Goal: Find contact information: Find contact information

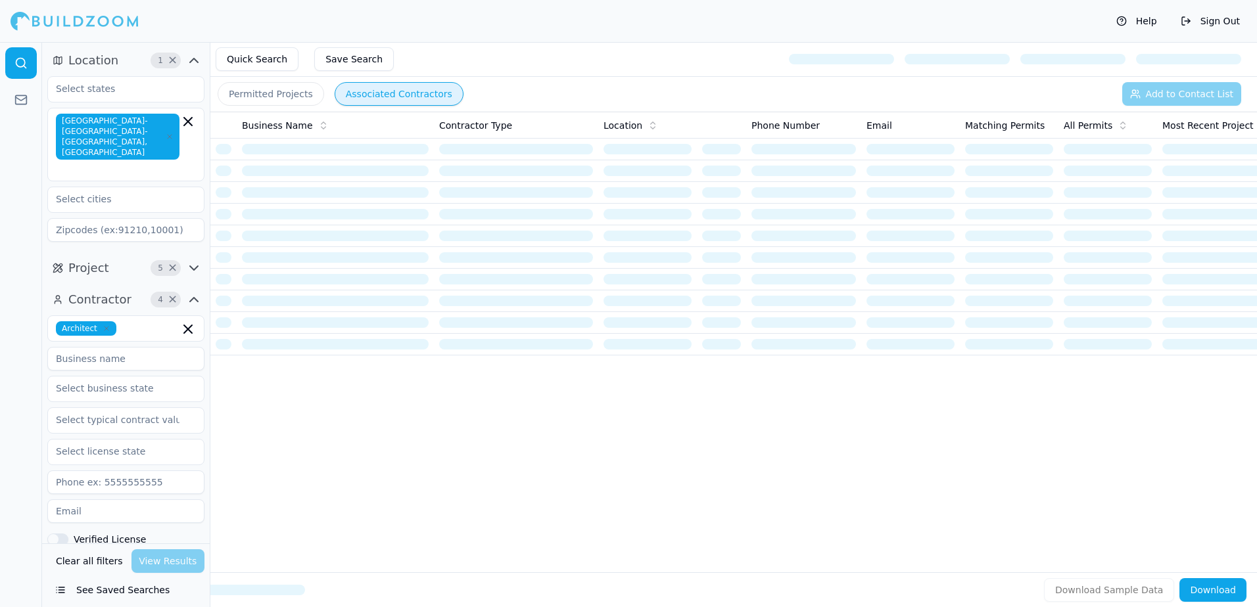
click at [118, 590] on button "See Saved Searches" at bounding box center [125, 590] width 157 height 24
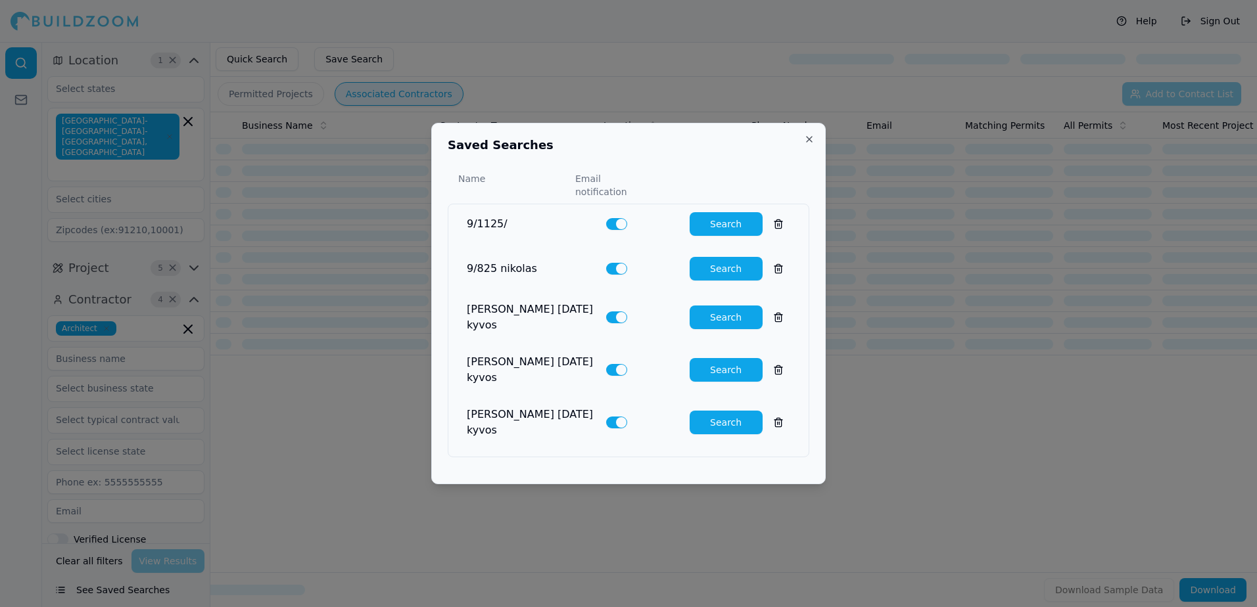
click at [732, 276] on button "Search" at bounding box center [726, 269] width 73 height 24
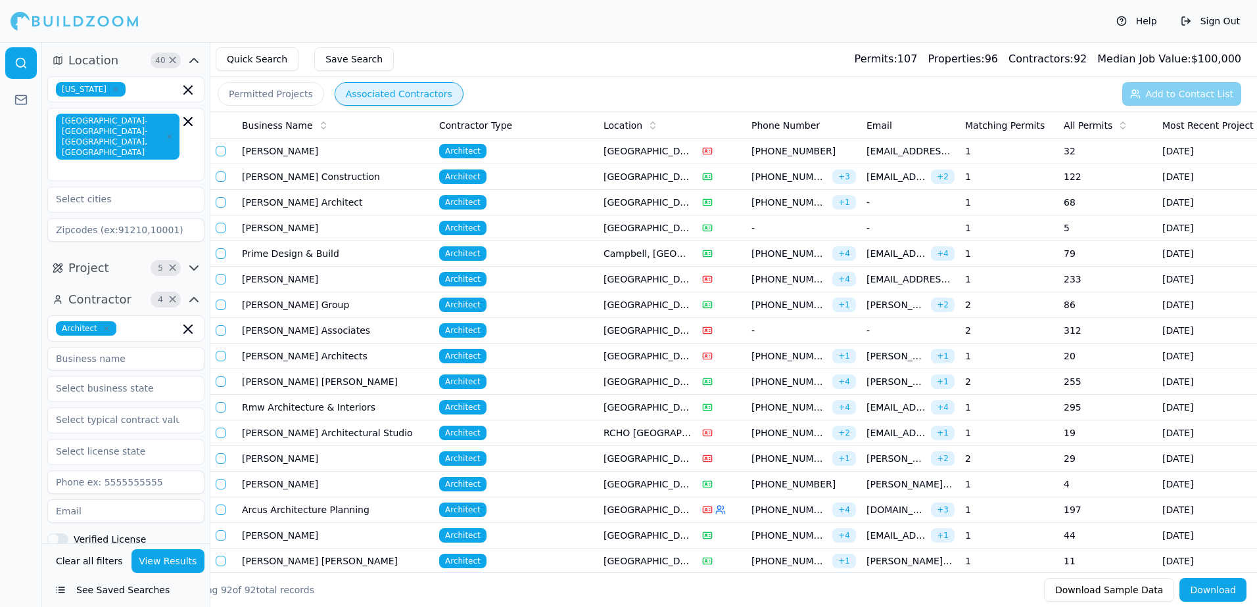
click at [265, 99] on button "Permitted Projects" at bounding box center [271, 94] width 106 height 24
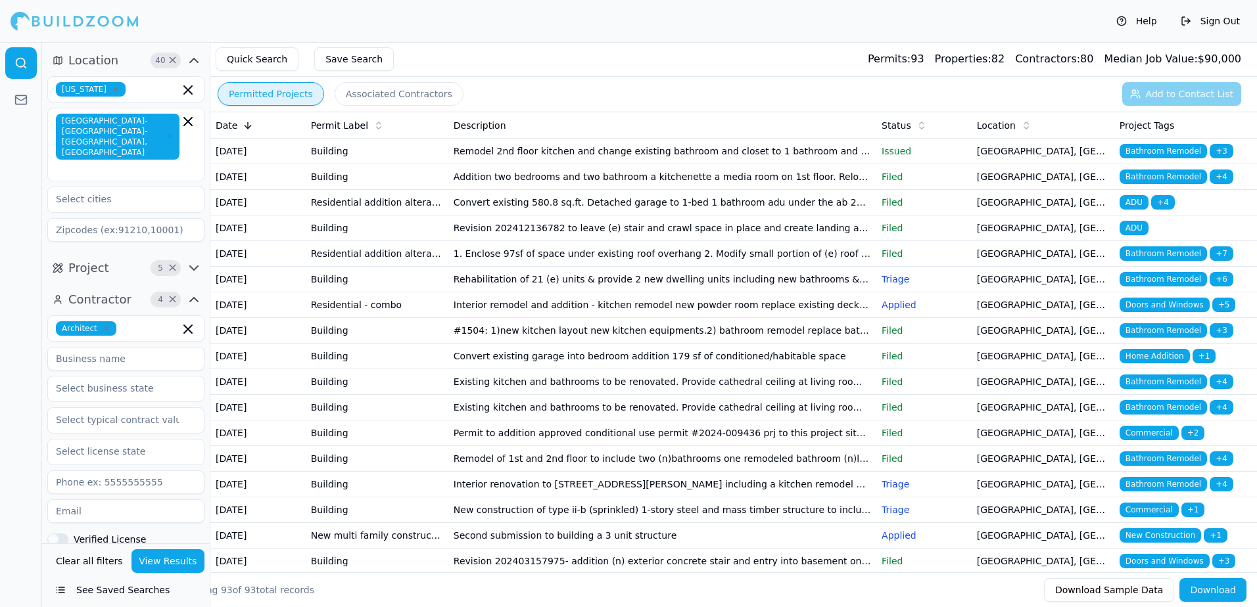
click at [1181, 148] on span "Bathroom Remodel" at bounding box center [1162, 151] width 87 height 14
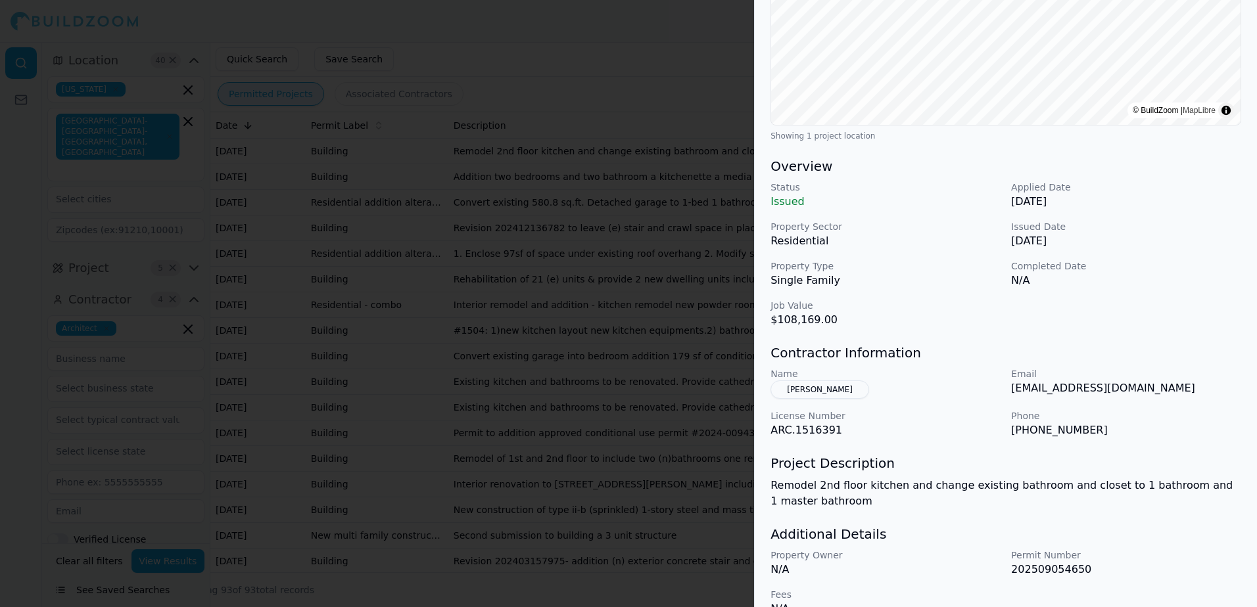
scroll to position [263, 0]
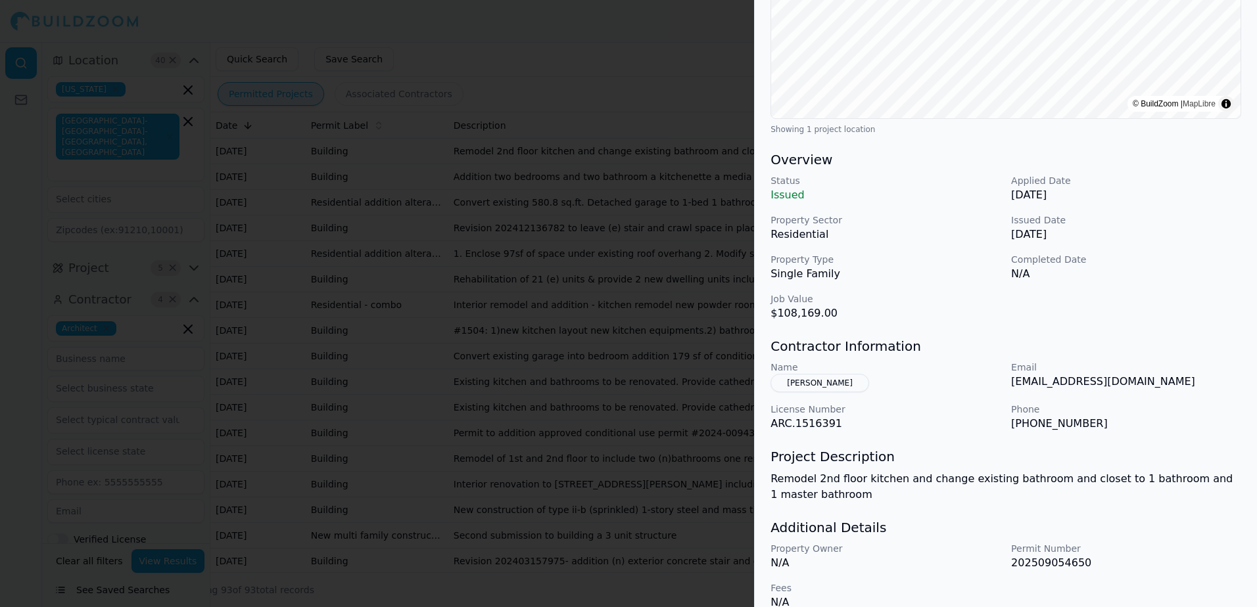
click at [676, 56] on div at bounding box center [628, 303] width 1257 height 607
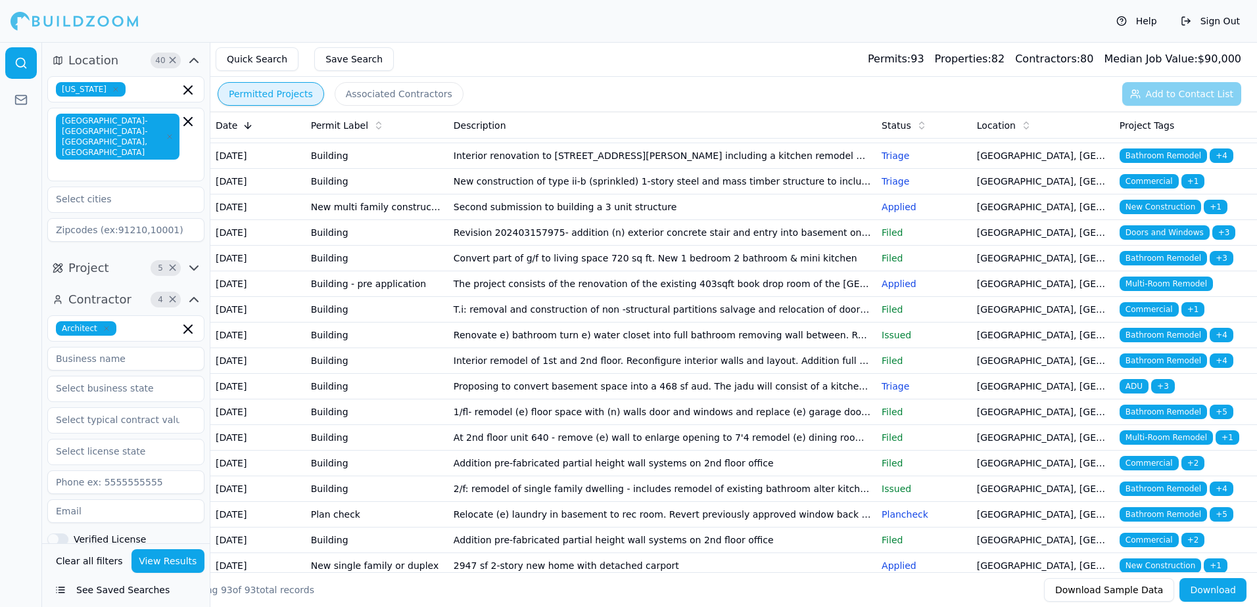
scroll to position [0, 0]
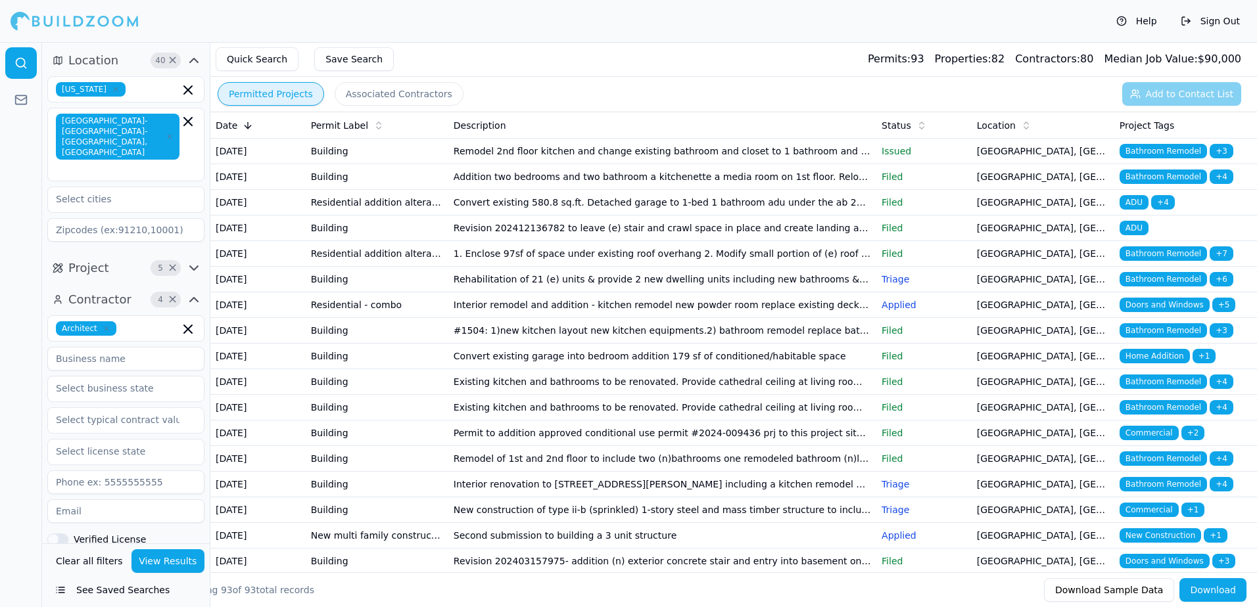
click at [1133, 235] on span "ADU" at bounding box center [1133, 228] width 29 height 14
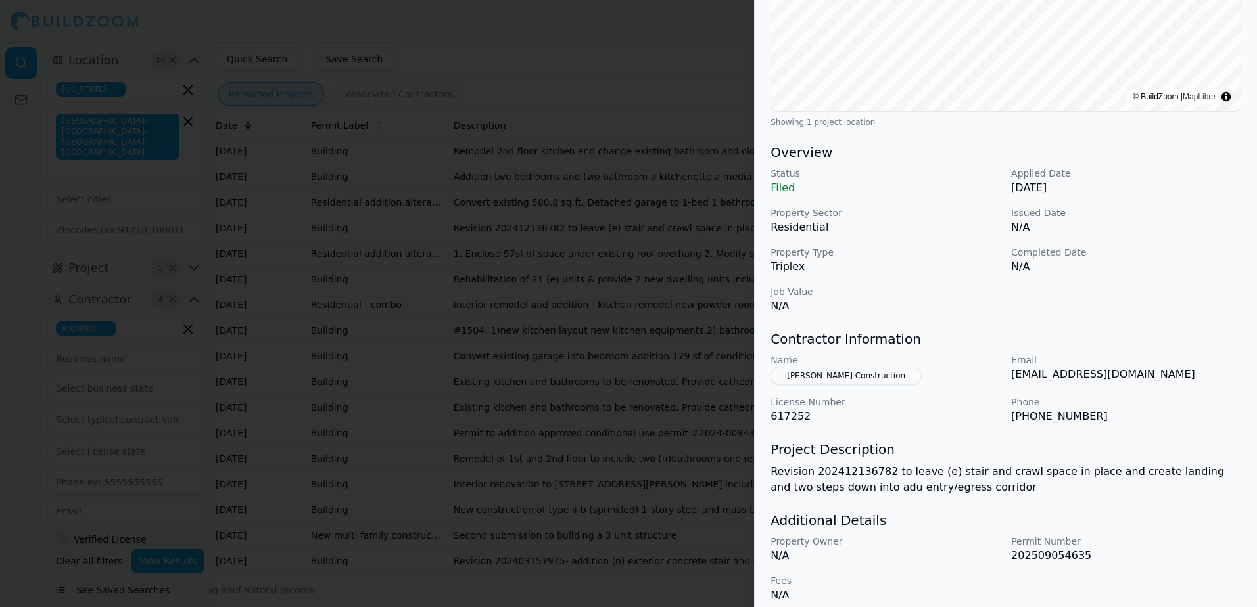
scroll to position [282, 0]
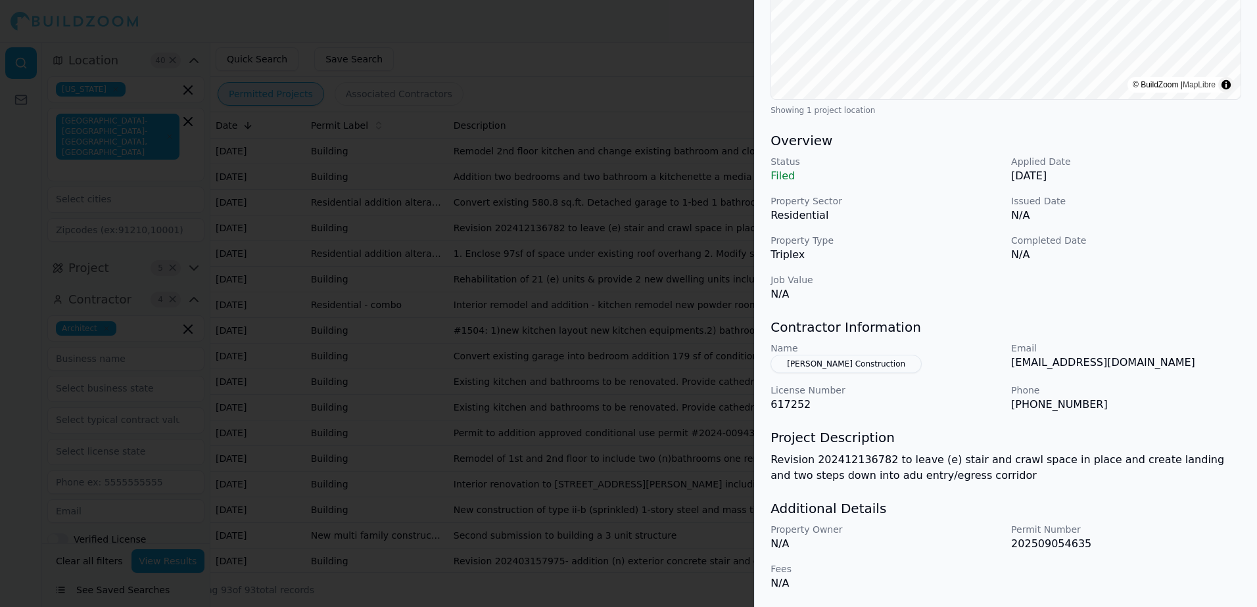
click at [631, 48] on div at bounding box center [628, 303] width 1257 height 607
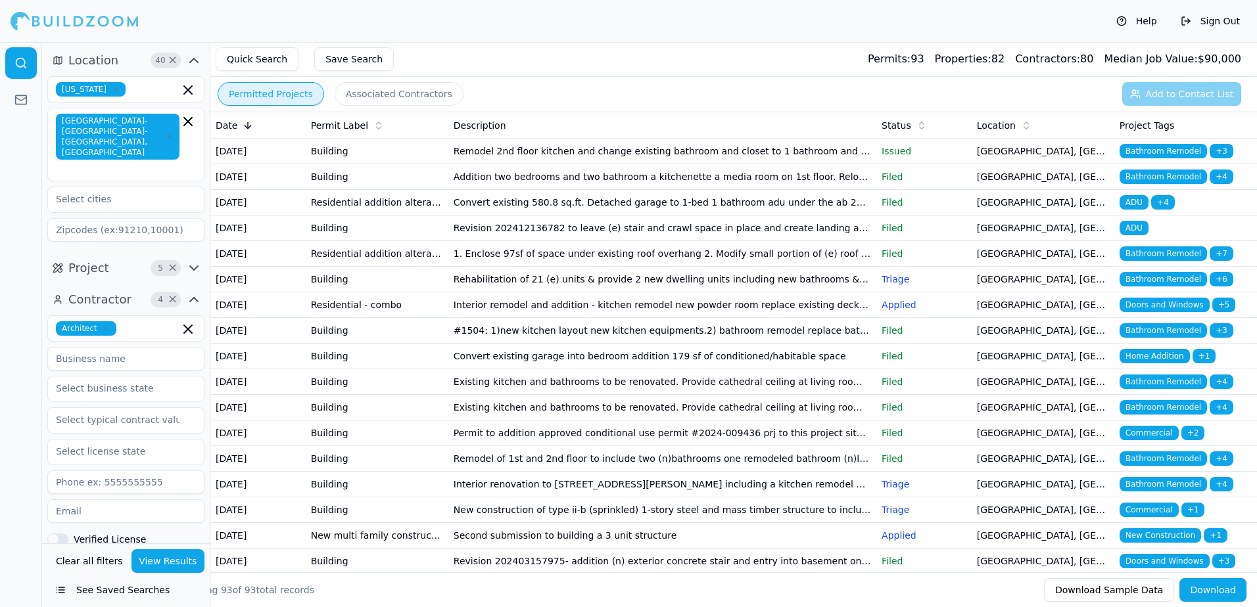
click at [1138, 235] on span "ADU" at bounding box center [1133, 228] width 29 height 14
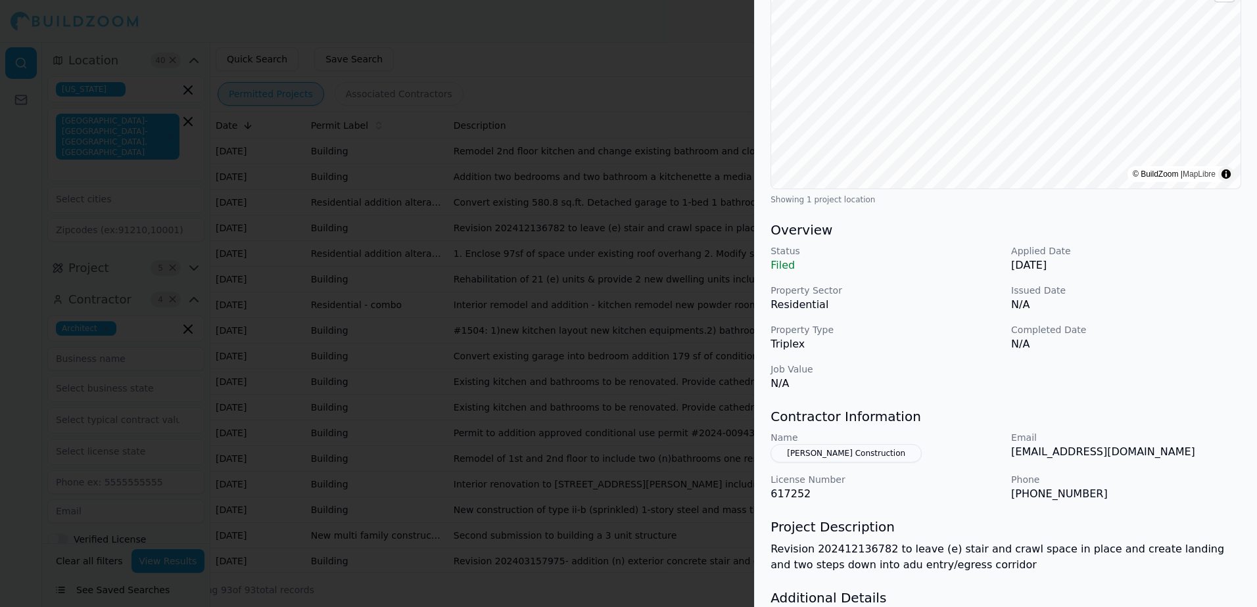
scroll to position [197, 0]
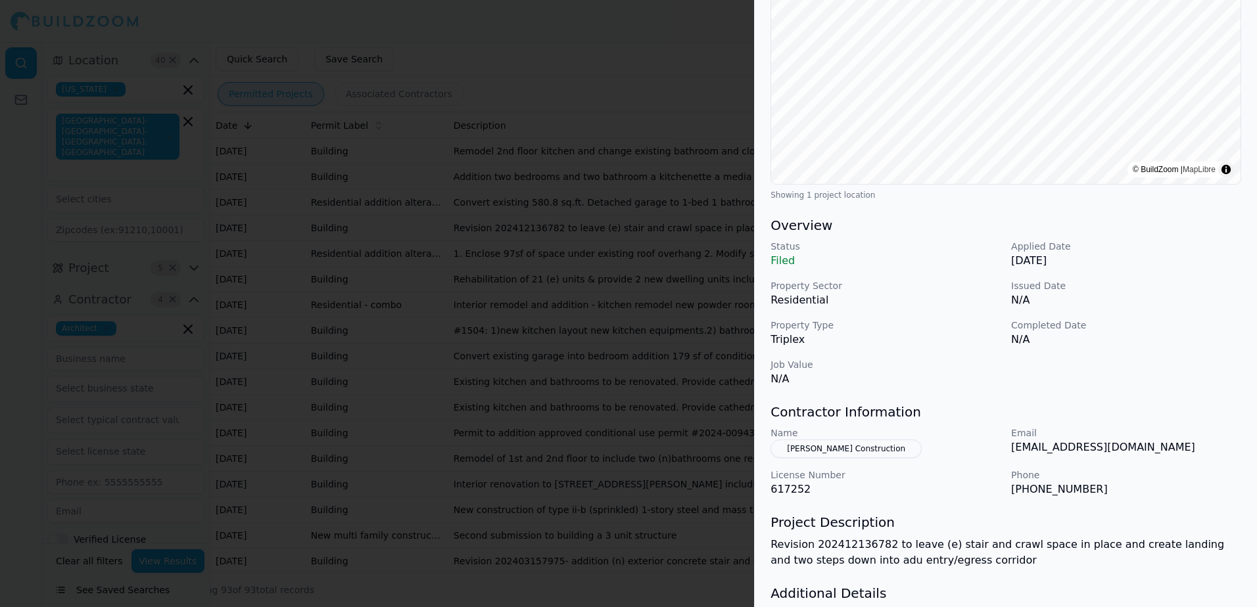
click at [842, 454] on button "[PERSON_NAME] Construction" at bounding box center [845, 449] width 151 height 18
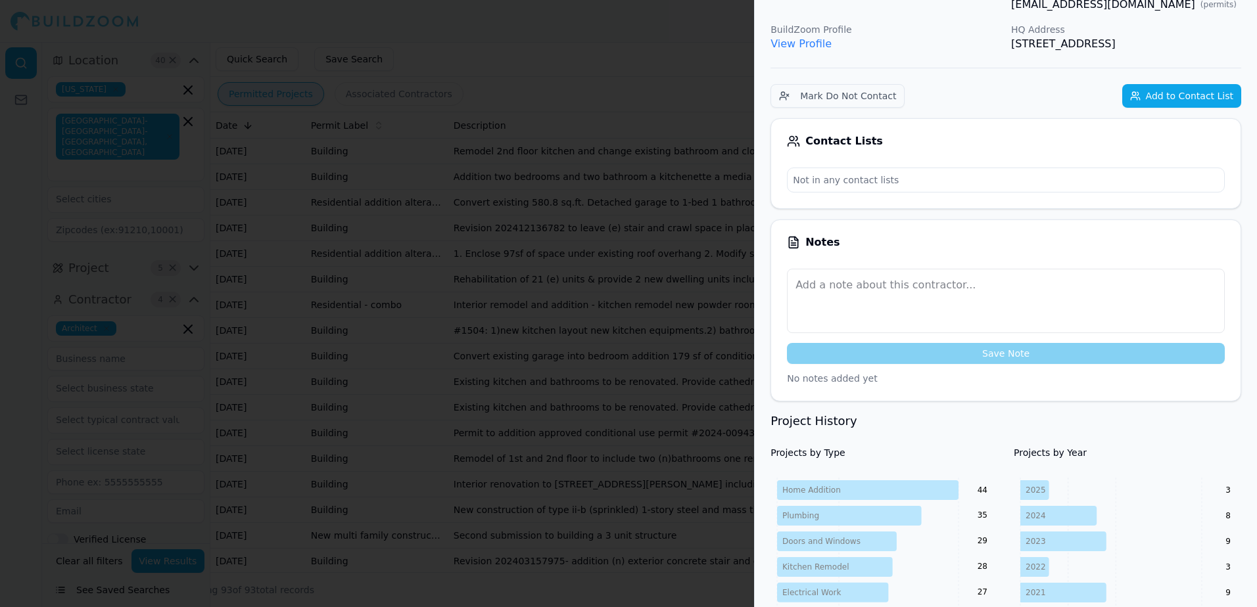
click at [799, 37] on link "View Profile" at bounding box center [800, 43] width 61 height 12
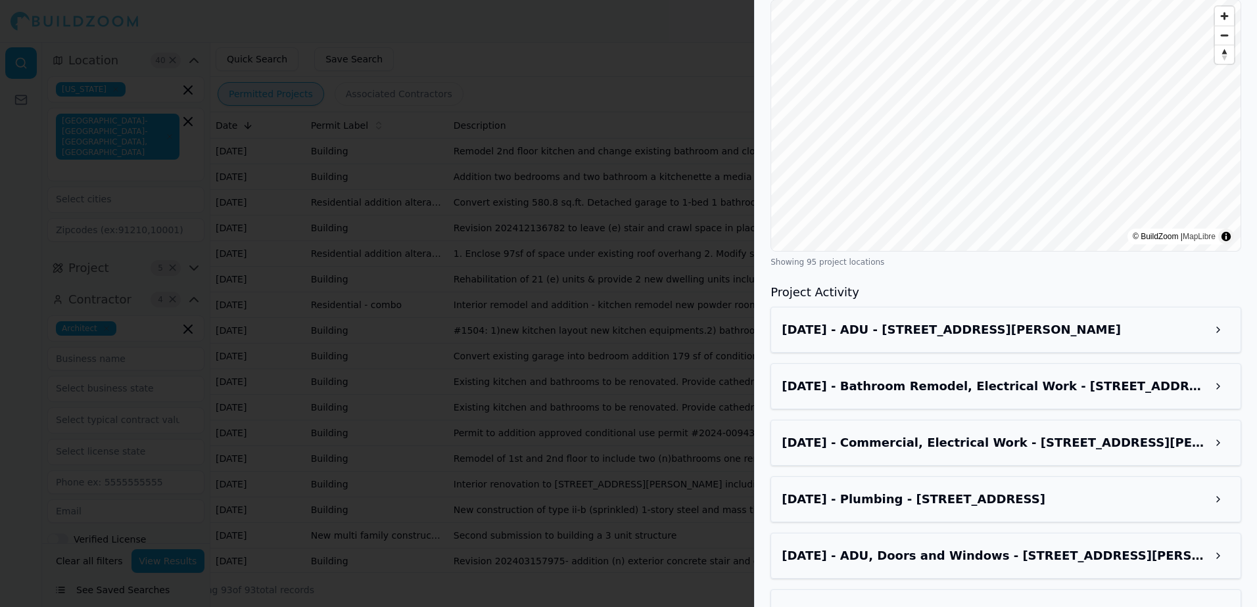
scroll to position [1413, 0]
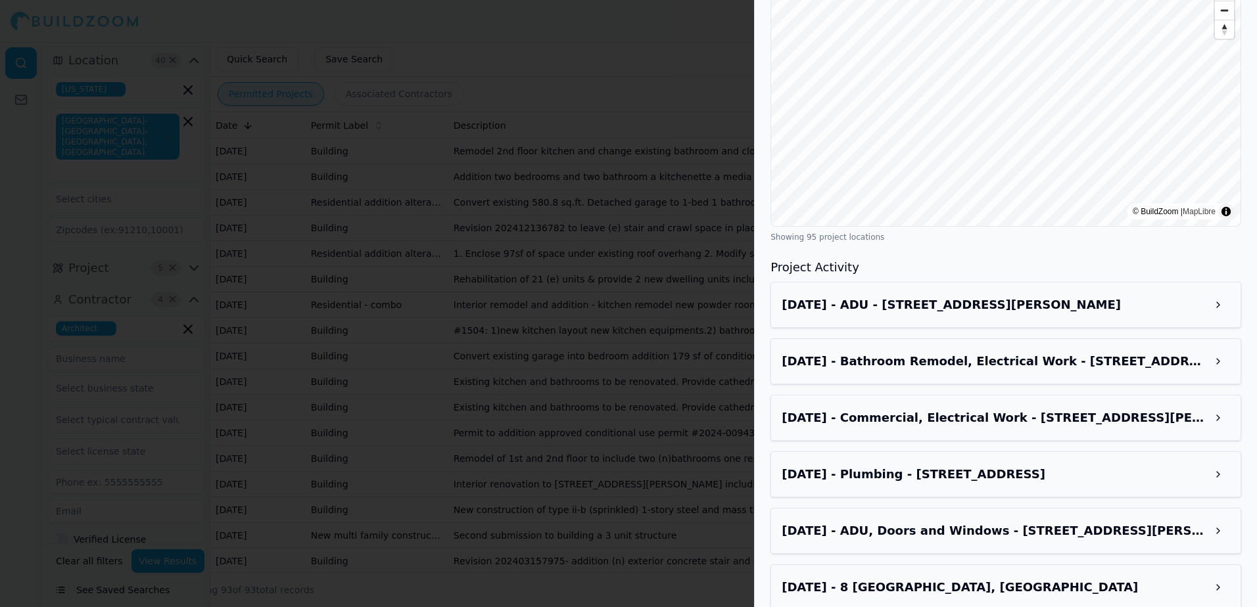
click at [924, 310] on h3 "Sep 4, 2025 - ADU - 1443 Broderick St, San Francisco, CA, 94115" at bounding box center [994, 305] width 425 height 18
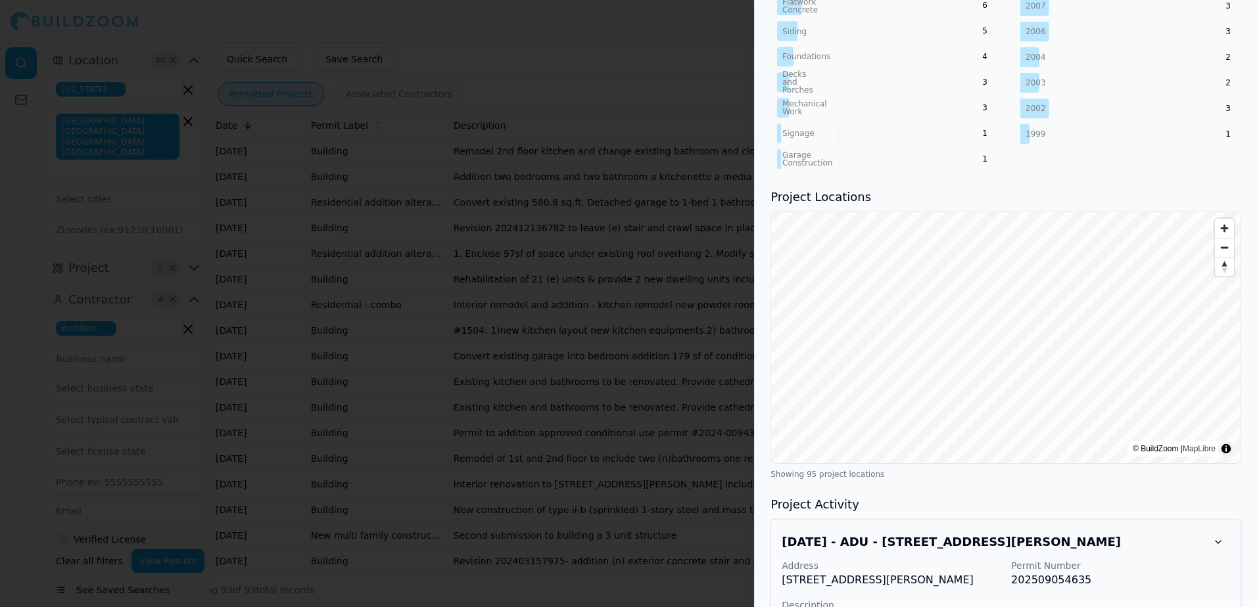
scroll to position [1084, 0]
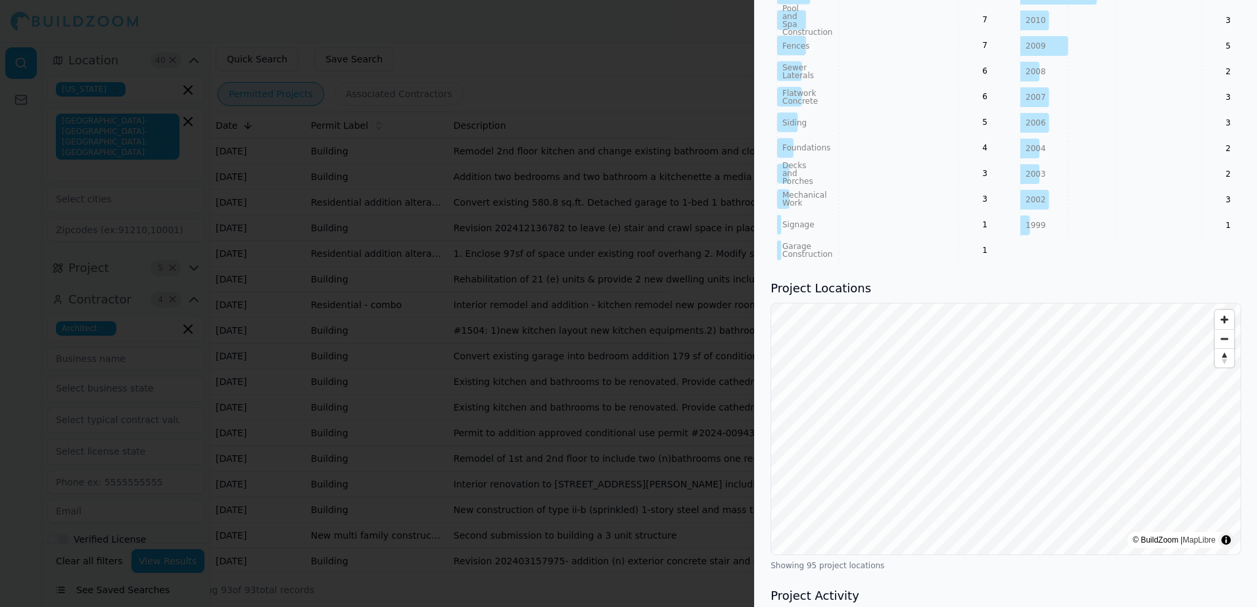
click at [710, 78] on div at bounding box center [628, 303] width 1257 height 607
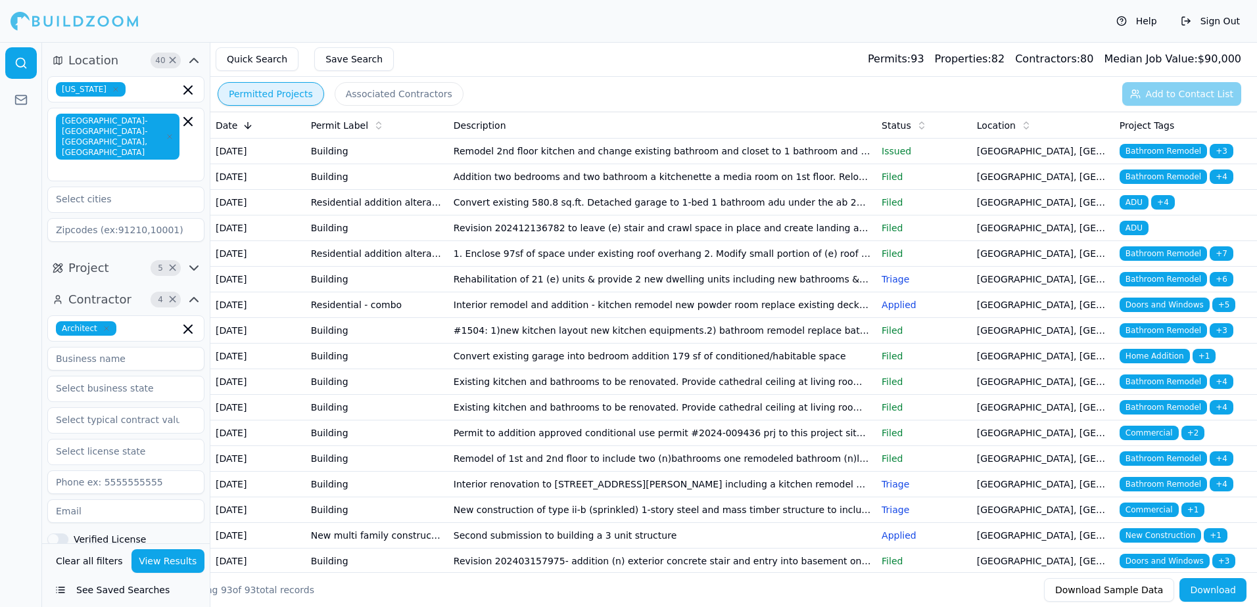
click at [1133, 235] on span "ADU" at bounding box center [1133, 228] width 29 height 14
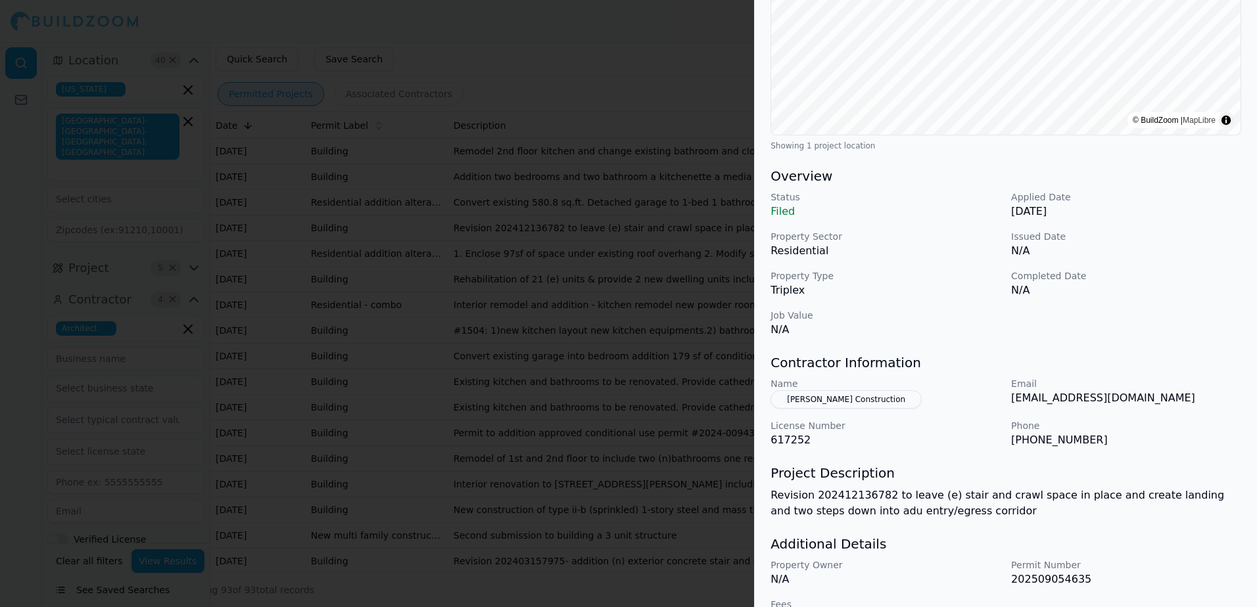
scroll to position [282, 0]
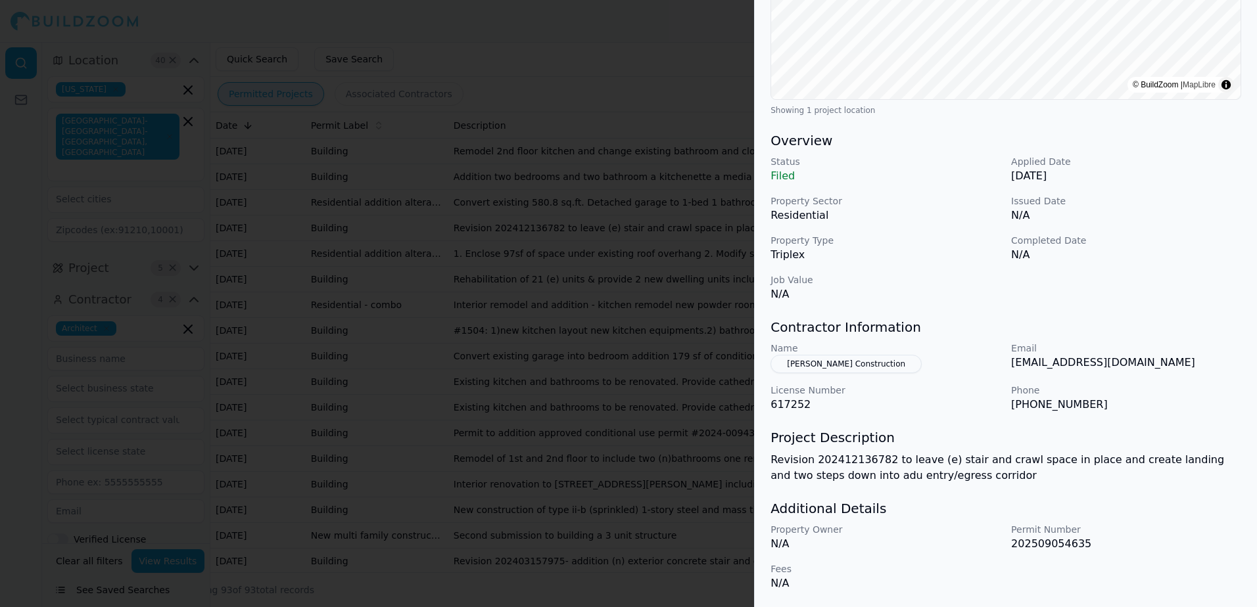
click at [833, 358] on button "[PERSON_NAME] Construction" at bounding box center [845, 364] width 151 height 18
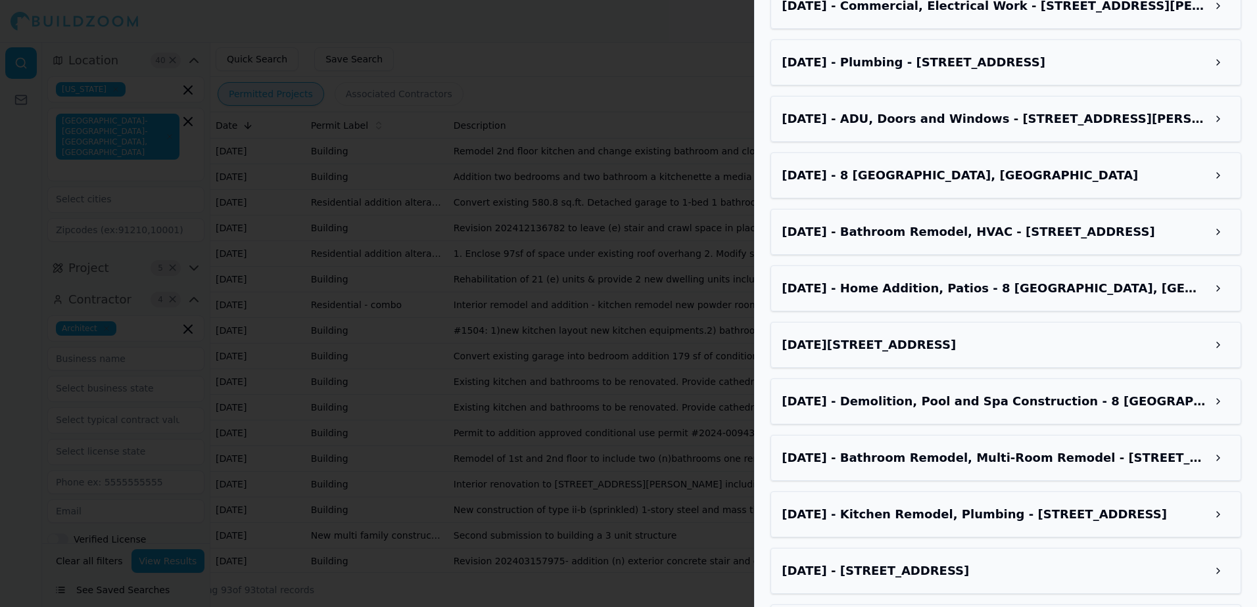
scroll to position [1826, 0]
click at [679, 42] on div at bounding box center [628, 303] width 1257 height 607
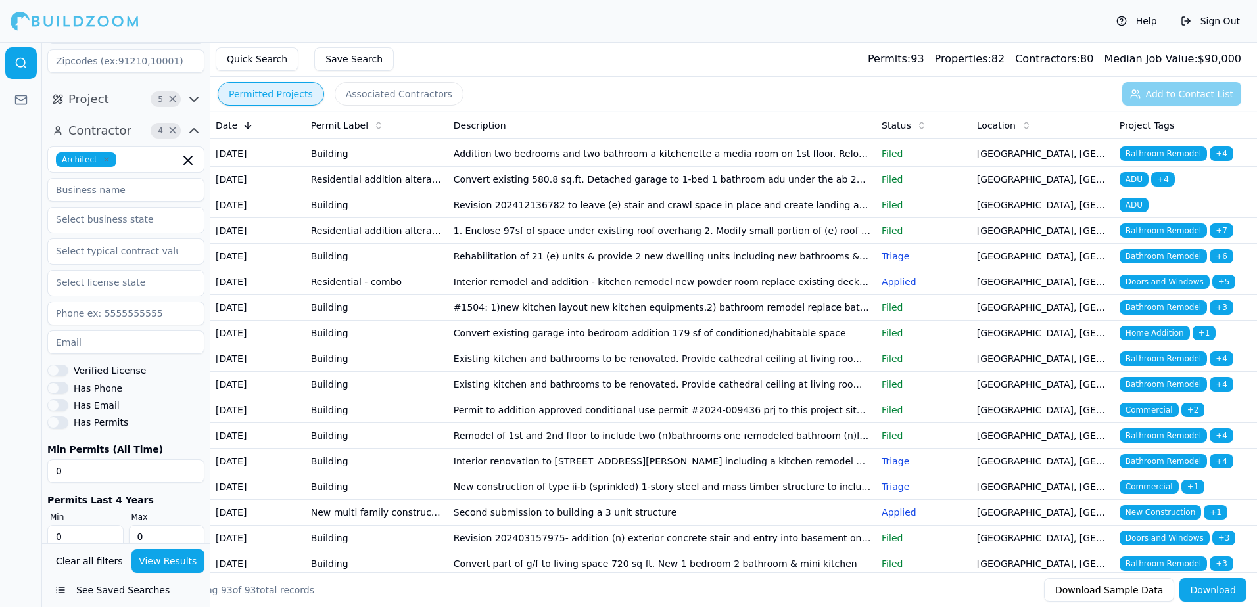
scroll to position [0, 0]
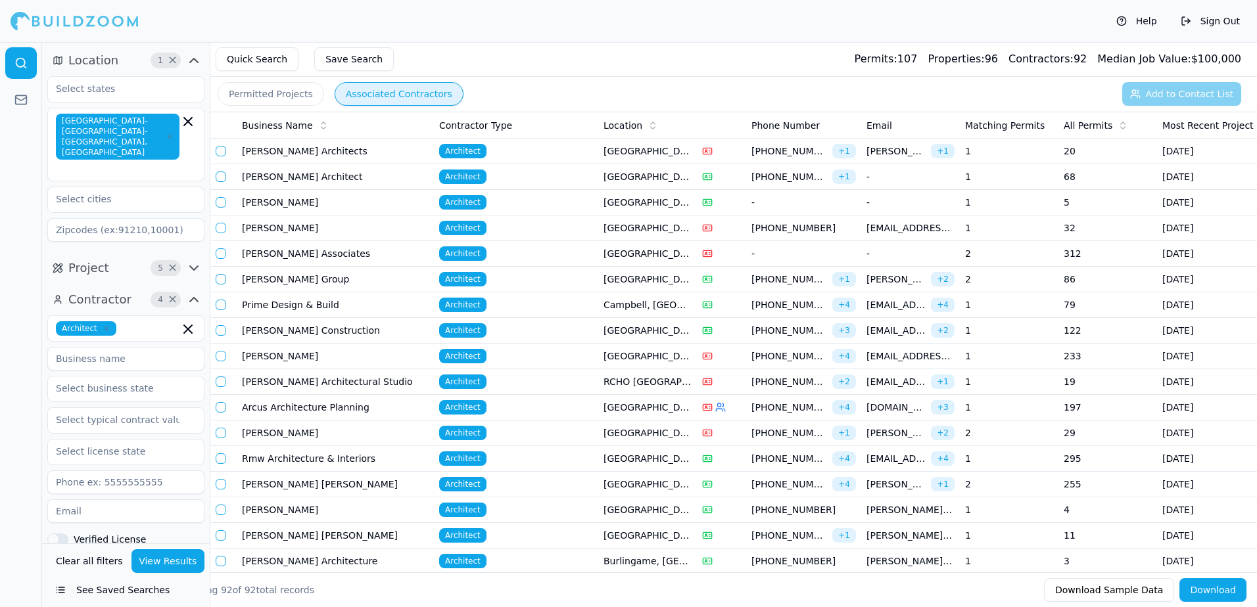
click at [170, 133] on icon "button" at bounding box center [170, 137] width 8 height 8
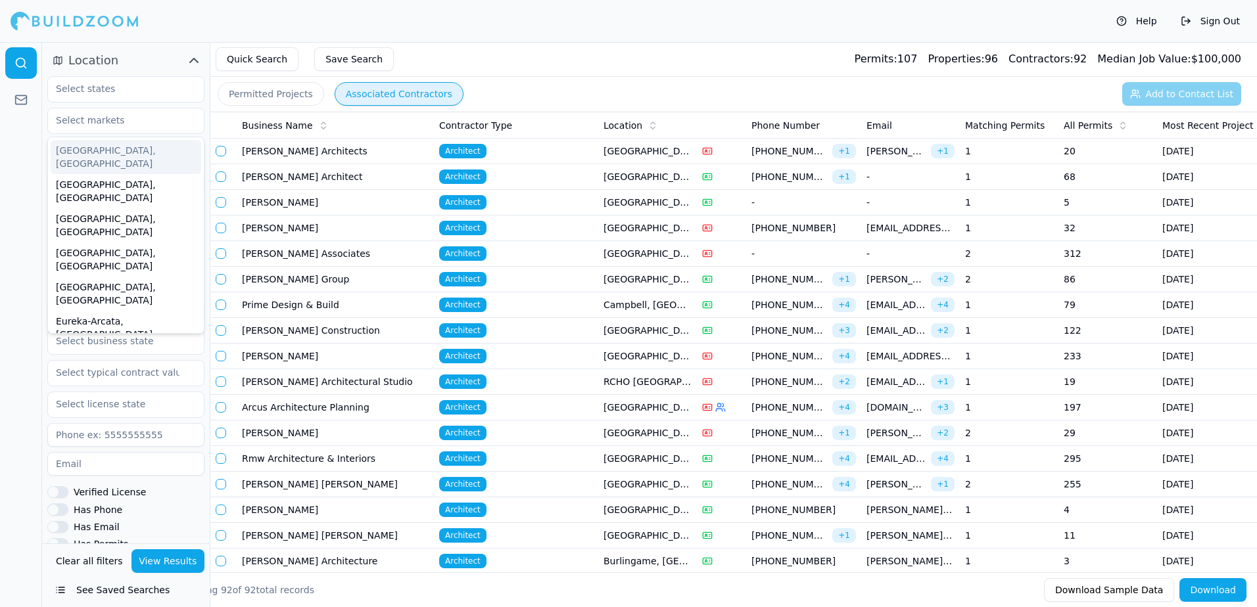
click at [22, 140] on div at bounding box center [21, 324] width 42 height 565
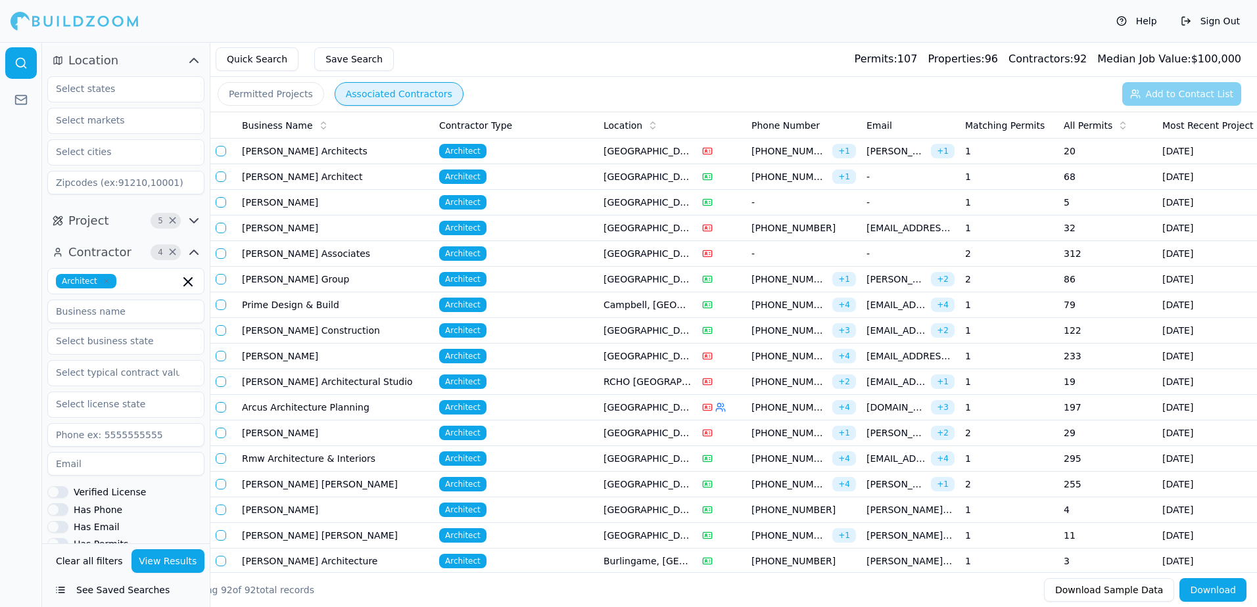
click at [461, 482] on span "Architect" at bounding box center [462, 484] width 47 height 14
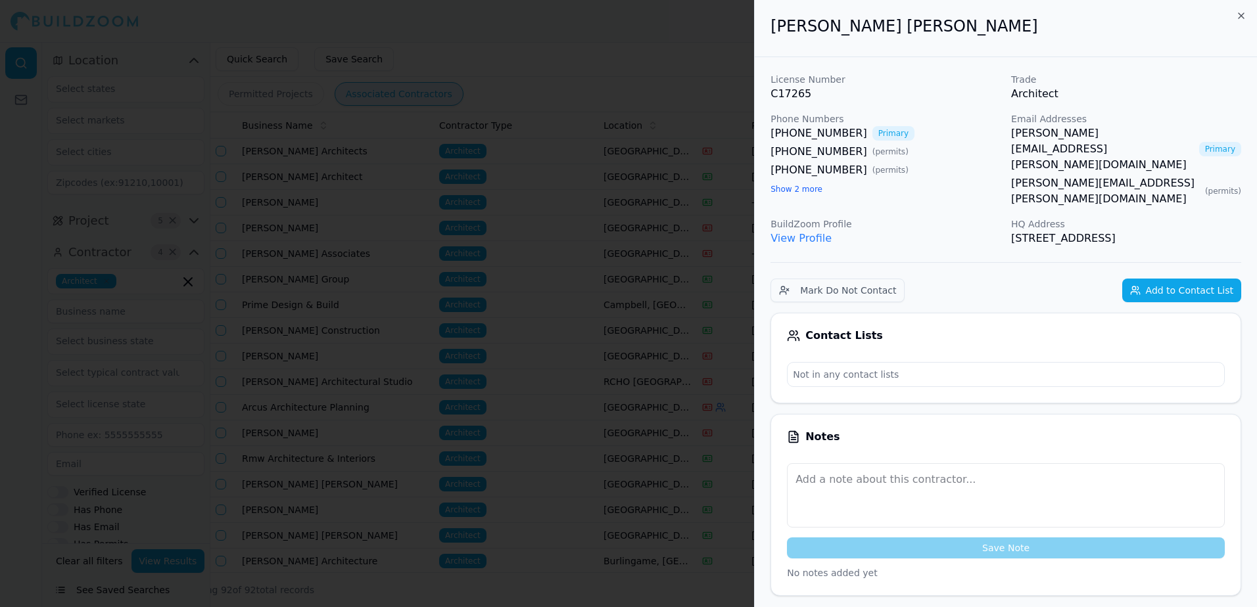
click at [816, 232] on link "View Profile" at bounding box center [800, 238] width 61 height 12
drag, startPoint x: 1012, startPoint y: 233, endPoint x: 1105, endPoint y: 241, distance: 93.0
drag, startPoint x: 1105, startPoint y: 241, endPoint x: 1100, endPoint y: 227, distance: 13.9
copy p "[STREET_ADDRESS]"
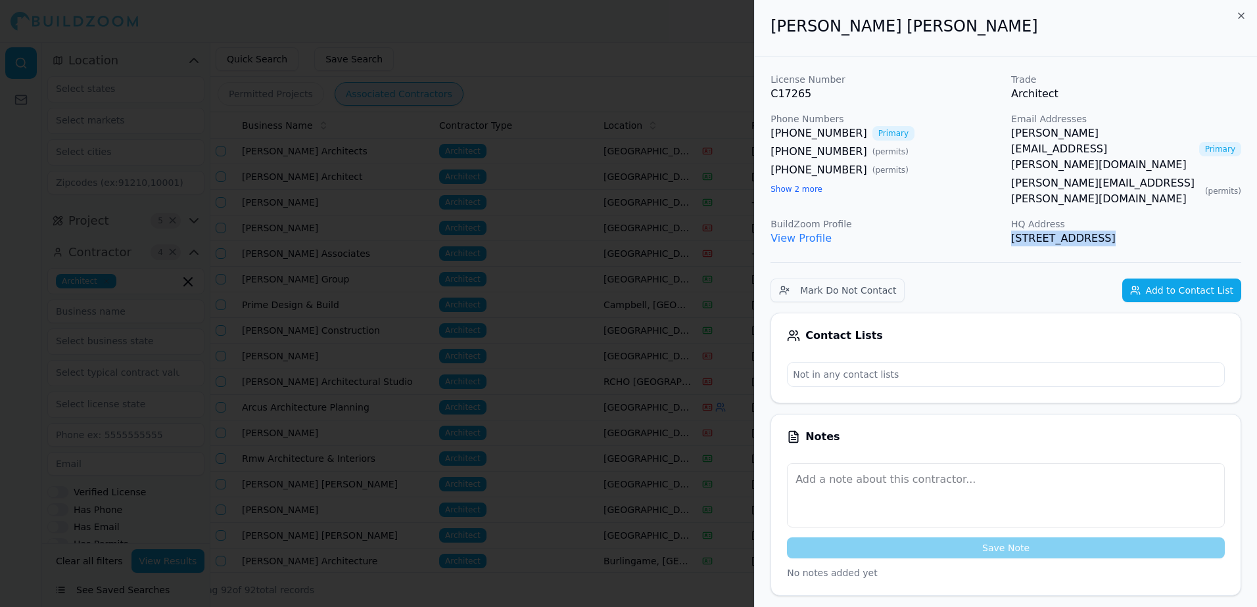
click at [1098, 185] on div "Email Addresses [PERSON_NAME][EMAIL_ADDRESS][PERSON_NAME][DOMAIN_NAME] Primary …" at bounding box center [1126, 159] width 230 height 95
click at [1029, 191] on div "Email Addresses [PERSON_NAME][EMAIL_ADDRESS][PERSON_NAME][DOMAIN_NAME] Primary …" at bounding box center [1126, 159] width 230 height 95
drag, startPoint x: 1029, startPoint y: 191, endPoint x: 981, endPoint y: 170, distance: 52.1
click at [976, 183] on div "[PHONE_NUMBER] Primary [PHONE_NUMBER] ( permits ) [PHONE_NUMBER] ( permits ) Sh…" at bounding box center [885, 161] width 230 height 71
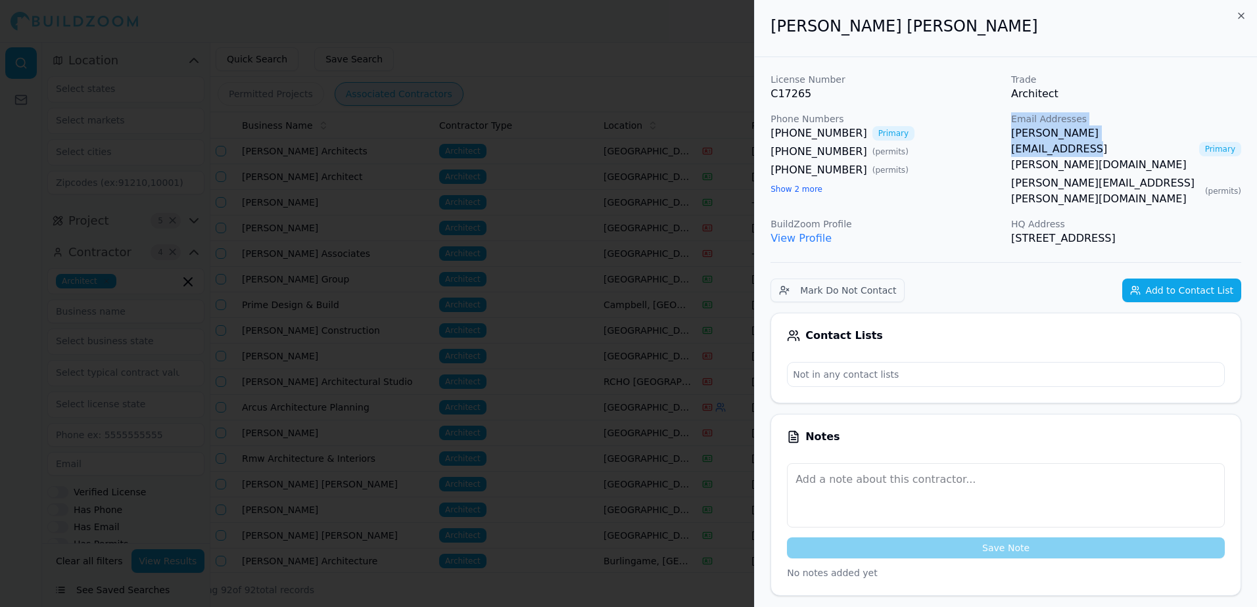
drag, startPoint x: 1152, startPoint y: 131, endPoint x: 1009, endPoint y: 125, distance: 143.4
click at [1009, 125] on div "License Number C17265 Trade Architect Phone Numbers [PHONE_NUMBER] Primary [PHO…" at bounding box center [1005, 160] width 471 height 174
click at [1004, 131] on div "License Number C17265 Trade Architect Phone Numbers [PHONE_NUMBER] Primary [PHO…" at bounding box center [1005, 160] width 471 height 174
drag, startPoint x: 1165, startPoint y: 129, endPoint x: 1007, endPoint y: 133, distance: 157.8
click at [1007, 133] on div "License Number C17265 Trade Architect Phone Numbers [PHONE_NUMBER] Primary [PHO…" at bounding box center [1005, 160] width 471 height 174
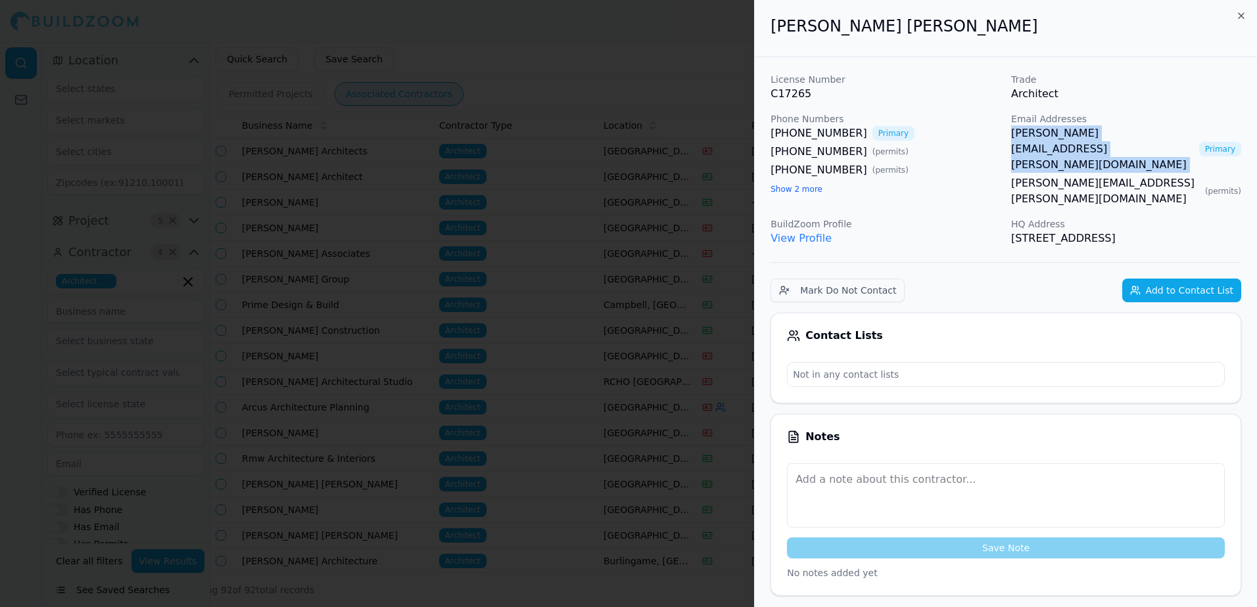
drag, startPoint x: 1007, startPoint y: 133, endPoint x: 1061, endPoint y: 135, distance: 53.9
copy link "[PERSON_NAME][EMAIL_ADDRESS][PERSON_NAME][DOMAIN_NAME]"
click at [1108, 191] on div "Email Addresses [PERSON_NAME][EMAIL_ADDRESS][PERSON_NAME][DOMAIN_NAME] Primary …" at bounding box center [1126, 159] width 230 height 95
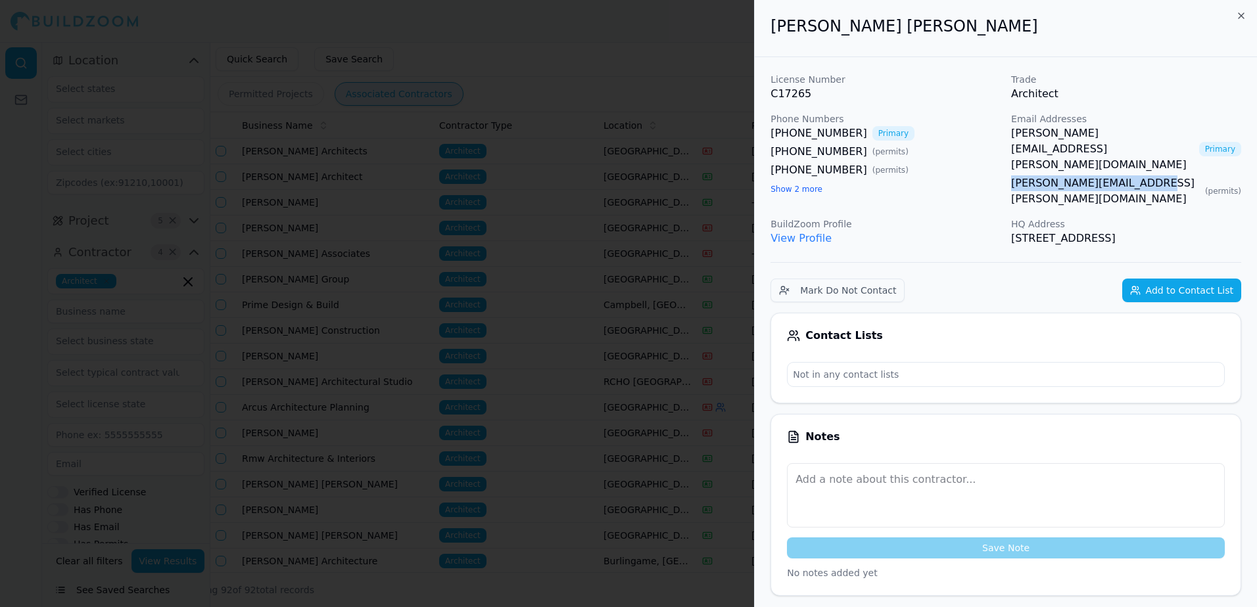
drag, startPoint x: 1008, startPoint y: 151, endPoint x: 1143, endPoint y: 172, distance: 136.4
click at [1143, 172] on div "License Number C17265 Trade Architect Phone Numbers [PHONE_NUMBER] Primary [PHO…" at bounding box center [1005, 160] width 471 height 174
drag, startPoint x: 1143, startPoint y: 172, endPoint x: 1118, endPoint y: 154, distance: 30.8
copy link "[PERSON_NAME][EMAIL_ADDRESS][PERSON_NAME][DOMAIN_NAME]"
click at [667, 54] on div at bounding box center [628, 303] width 1257 height 607
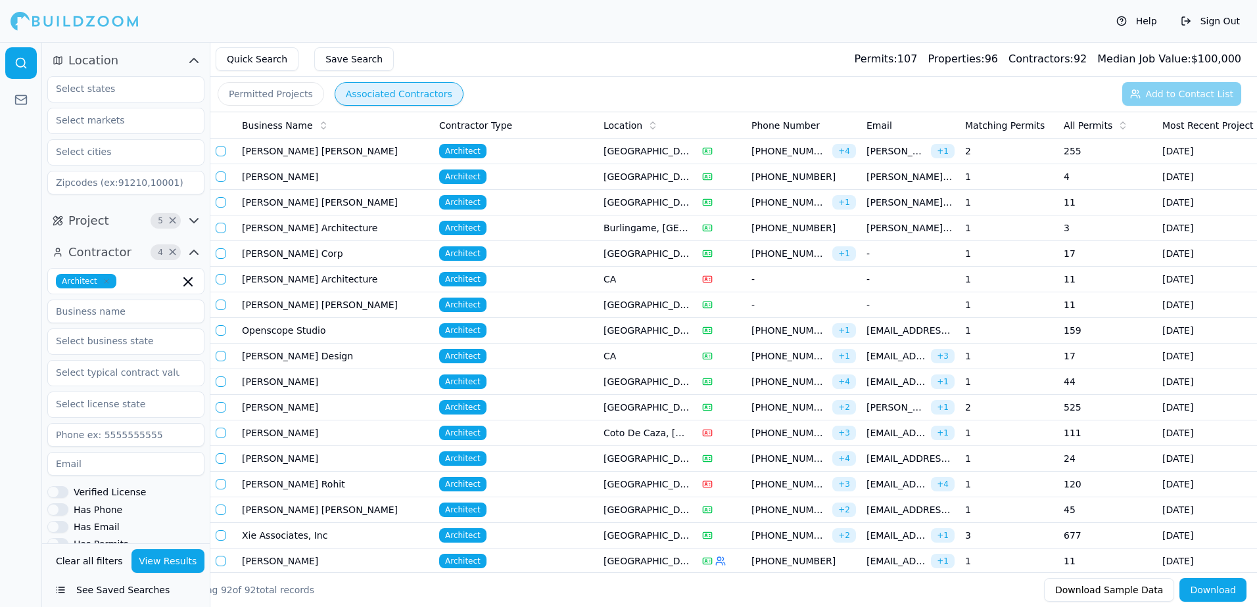
scroll to position [460, 0]
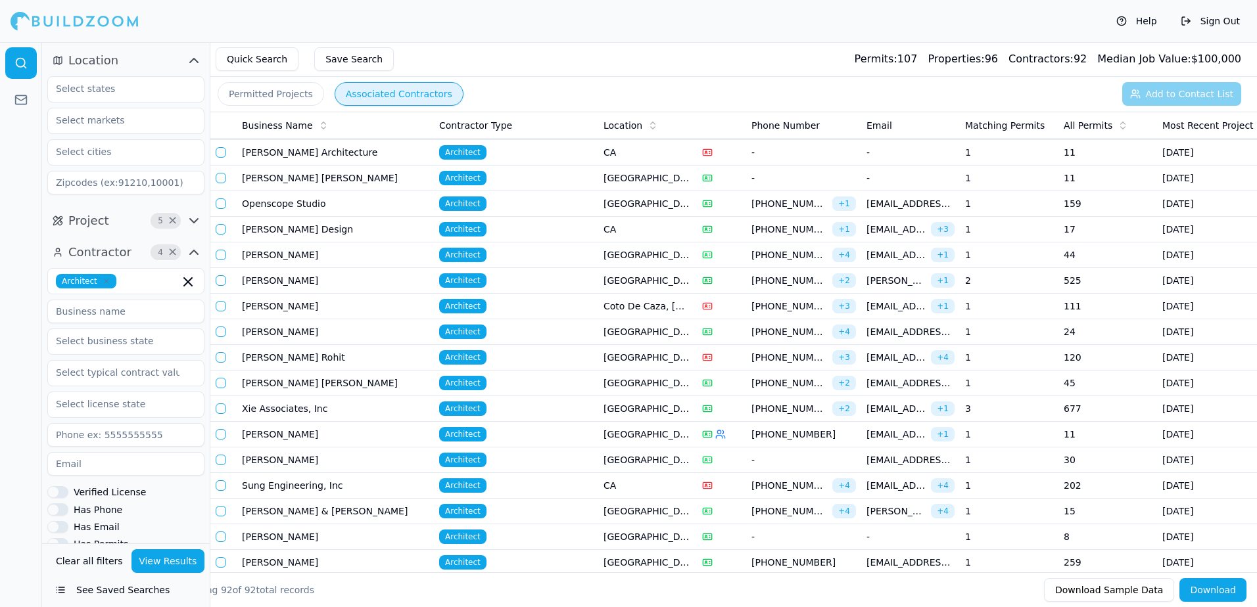
click at [1068, 410] on td "677" at bounding box center [1107, 409] width 99 height 26
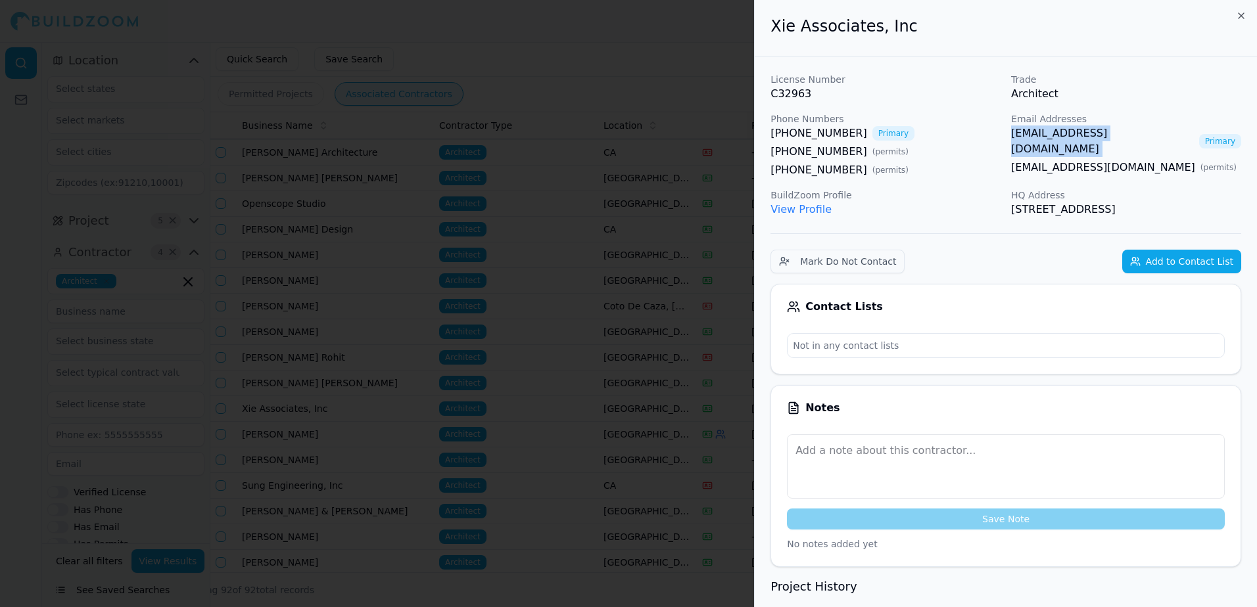
drag, startPoint x: 1010, startPoint y: 130, endPoint x: 1125, endPoint y: 133, distance: 114.4
click at [1125, 133] on div "License Number C32963 Trade Architect Phone Numbers [PHONE_NUMBER] Primary [PHO…" at bounding box center [1005, 145] width 471 height 145
drag, startPoint x: 1125, startPoint y: 133, endPoint x: 1107, endPoint y: 131, distance: 17.9
copy link "[EMAIL_ADDRESS][DOMAIN_NAME]"
click at [933, 183] on div "License Number C32963 Trade Architect Phone Numbers [PHONE_NUMBER] Primary [PHO…" at bounding box center [1005, 145] width 471 height 145
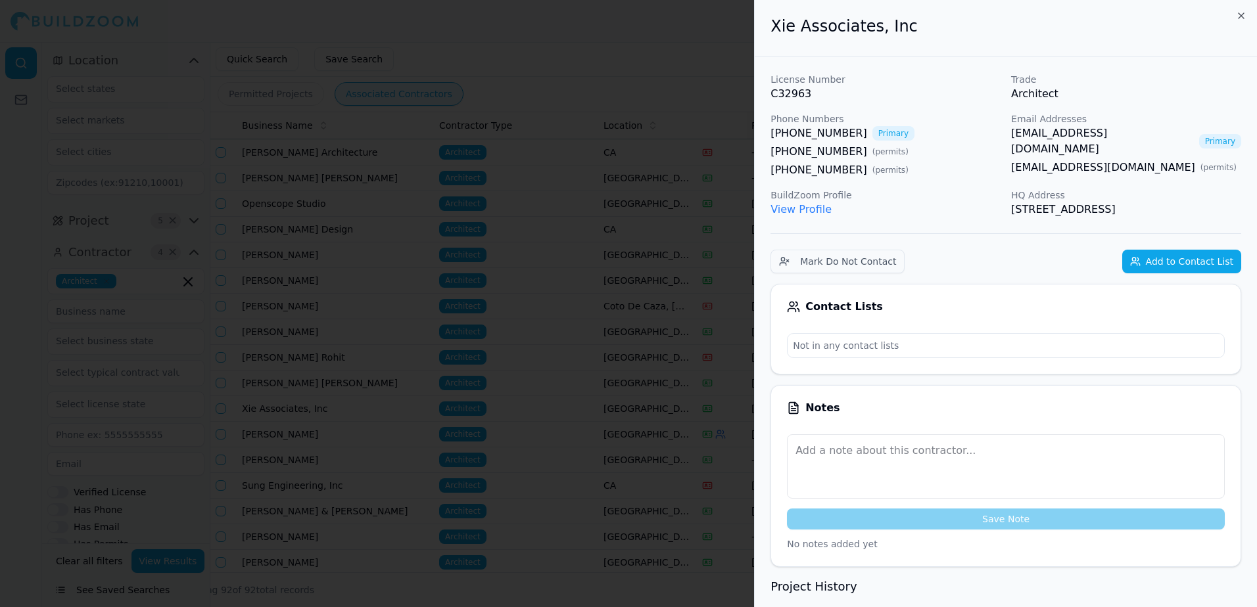
click at [1054, 175] on div "Email Addresses [EMAIL_ADDRESS][DOMAIN_NAME] Primary [EMAIL_ADDRESS][DOMAIN_NAM…" at bounding box center [1126, 145] width 230 height 66
drag, startPoint x: 1118, startPoint y: 149, endPoint x: 1011, endPoint y: 168, distance: 108.7
click at [1011, 168] on div "Email Addresses [EMAIL_ADDRESS][DOMAIN_NAME] Primary [EMAIL_ADDRESS][DOMAIN_NAM…" at bounding box center [1126, 145] width 230 height 66
drag, startPoint x: 1011, startPoint y: 168, endPoint x: 1016, endPoint y: 149, distance: 19.0
copy link "[EMAIL_ADDRESS][DOMAIN_NAME]"
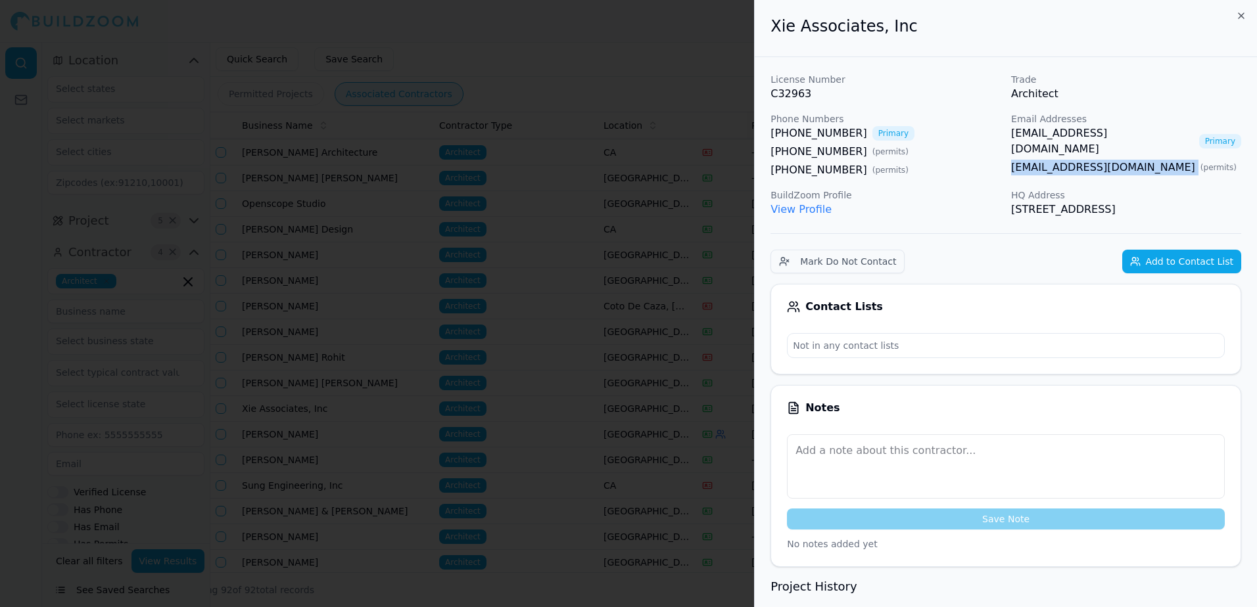
drag, startPoint x: 740, startPoint y: 30, endPoint x: 731, endPoint y: 30, distance: 8.5
click at [733, 30] on div at bounding box center [628, 303] width 1257 height 607
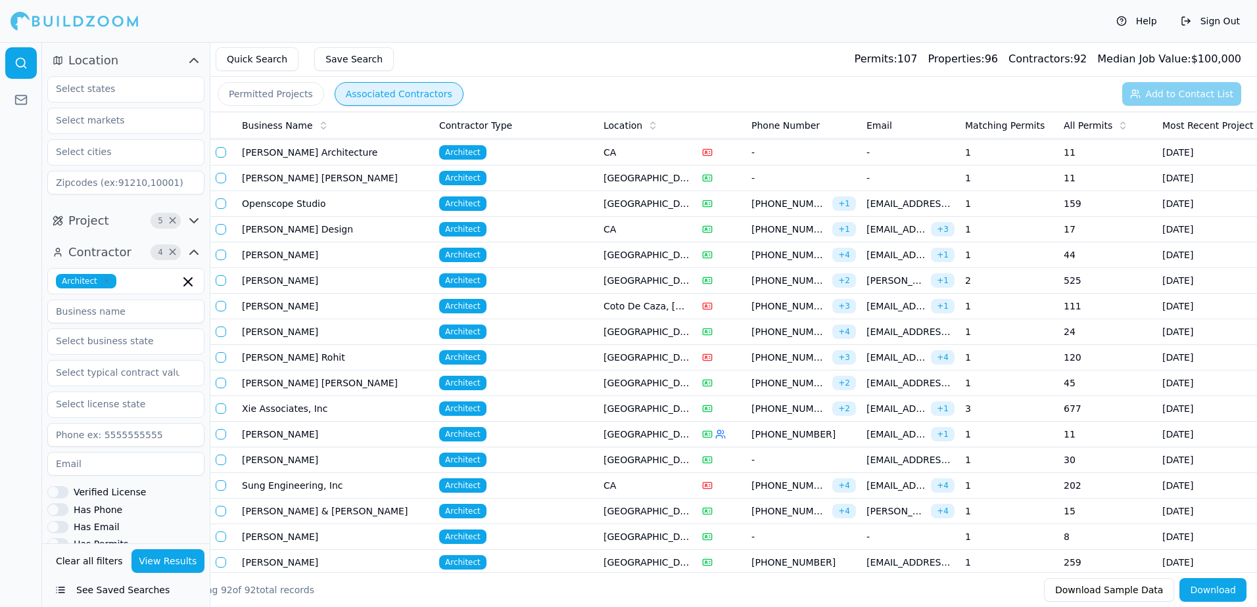
click at [1069, 386] on td "45" at bounding box center [1107, 384] width 99 height 26
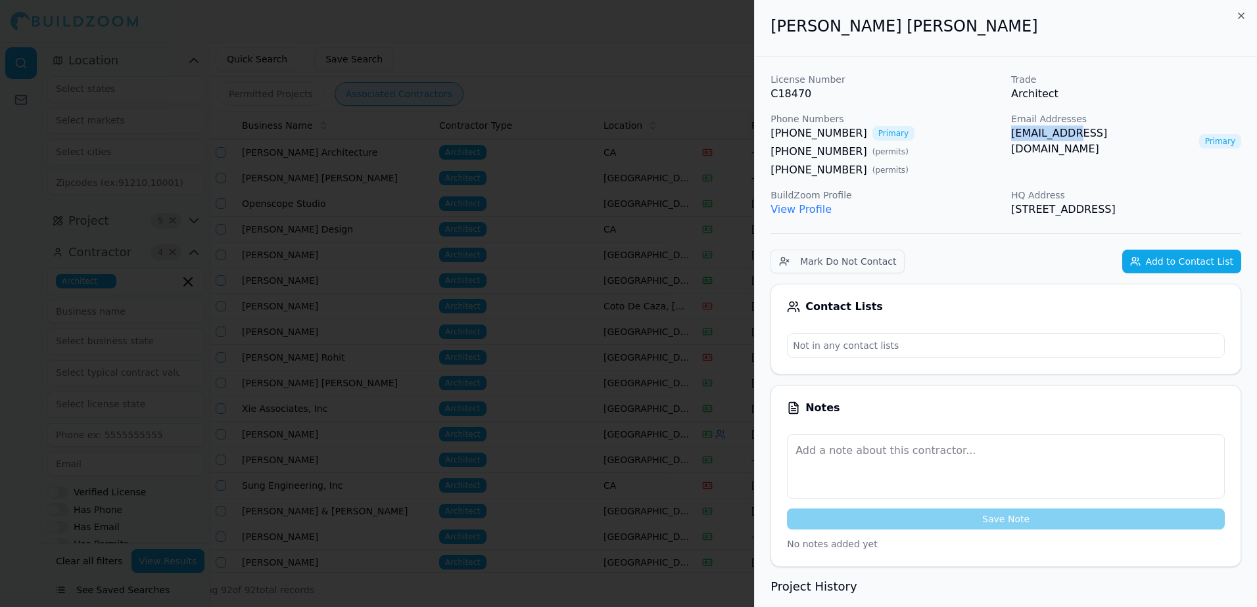
drag, startPoint x: 1072, startPoint y: 134, endPoint x: 1013, endPoint y: 142, distance: 59.0
click at [1013, 142] on div "Email Addresses [EMAIL_ADDRESS][DOMAIN_NAME] Primary" at bounding box center [1126, 145] width 230 height 66
drag, startPoint x: 1013, startPoint y: 142, endPoint x: 1018, endPoint y: 137, distance: 7.4
copy link "[EMAIL_ADDRESS][DOMAIN_NAME]"
drag, startPoint x: 534, startPoint y: 26, endPoint x: 402, endPoint y: 2, distance: 134.2
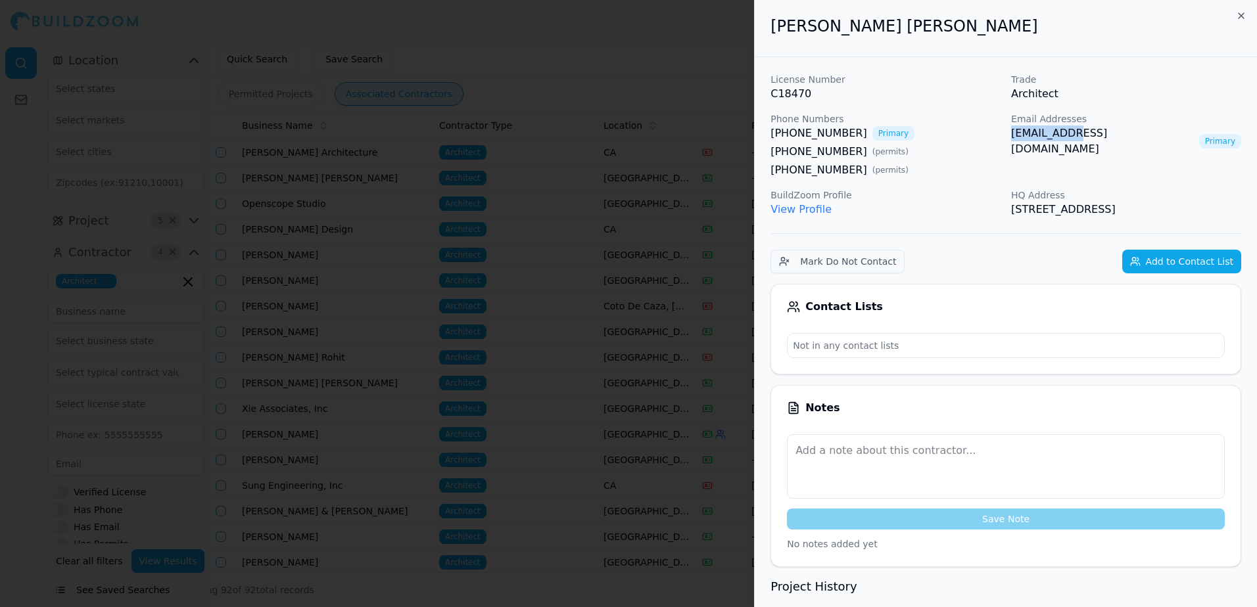
click at [529, 26] on div at bounding box center [628, 303] width 1257 height 607
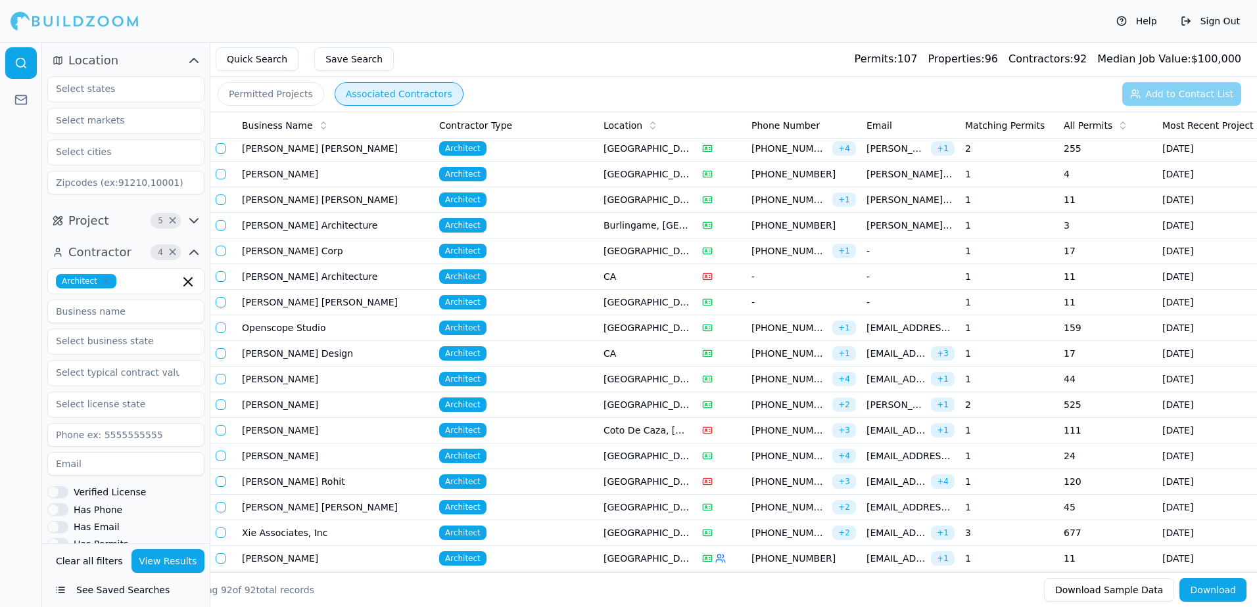
scroll to position [329, 0]
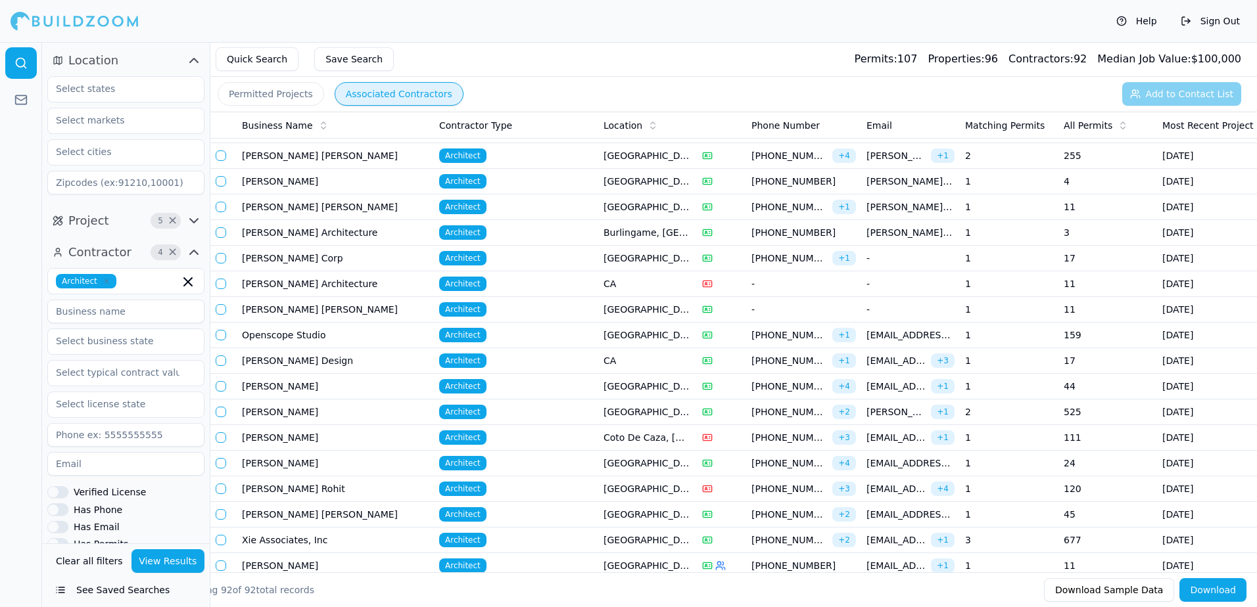
click at [1072, 414] on td "525" at bounding box center [1107, 413] width 99 height 26
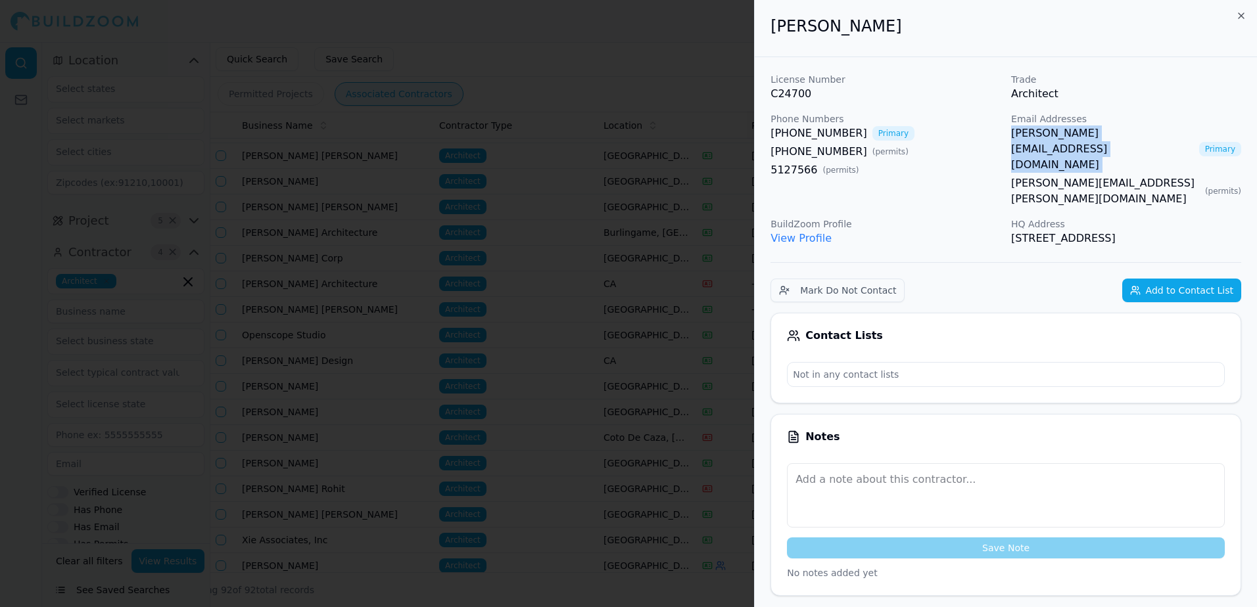
drag, startPoint x: 1127, startPoint y: 130, endPoint x: 1012, endPoint y: 135, distance: 114.5
click at [1012, 135] on div "[PERSON_NAME][EMAIL_ADDRESS][DOMAIN_NAME] Primary" at bounding box center [1126, 149] width 230 height 47
copy link "[PERSON_NAME][EMAIL_ADDRESS][DOMAIN_NAME]"
click at [644, 43] on div at bounding box center [628, 303] width 1257 height 607
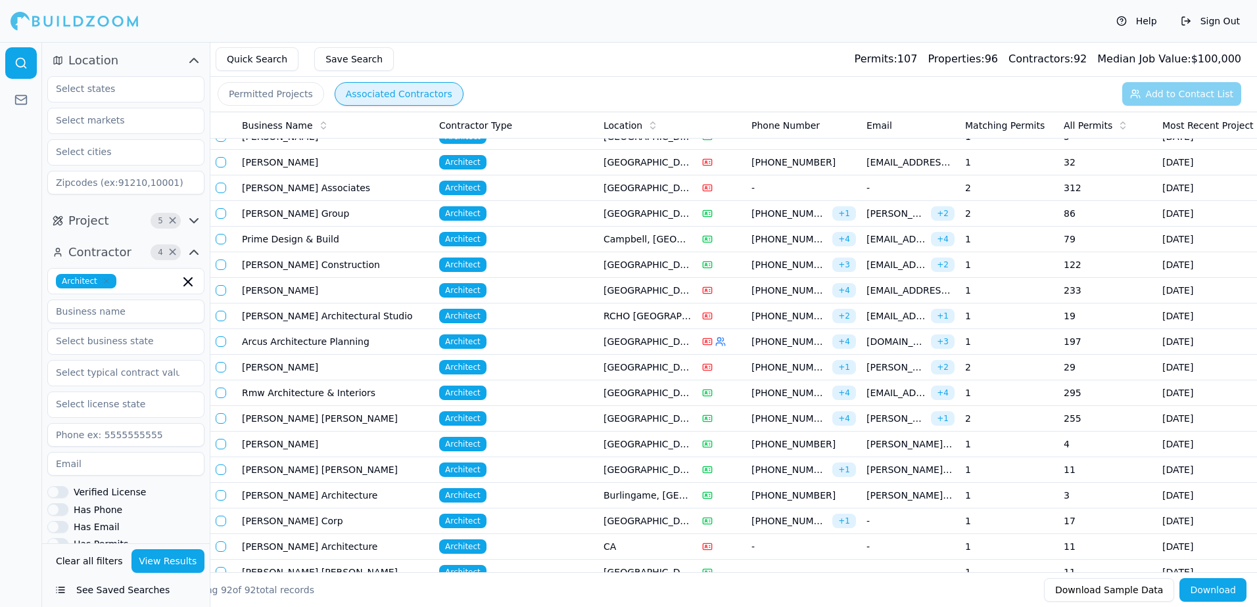
scroll to position [0, 0]
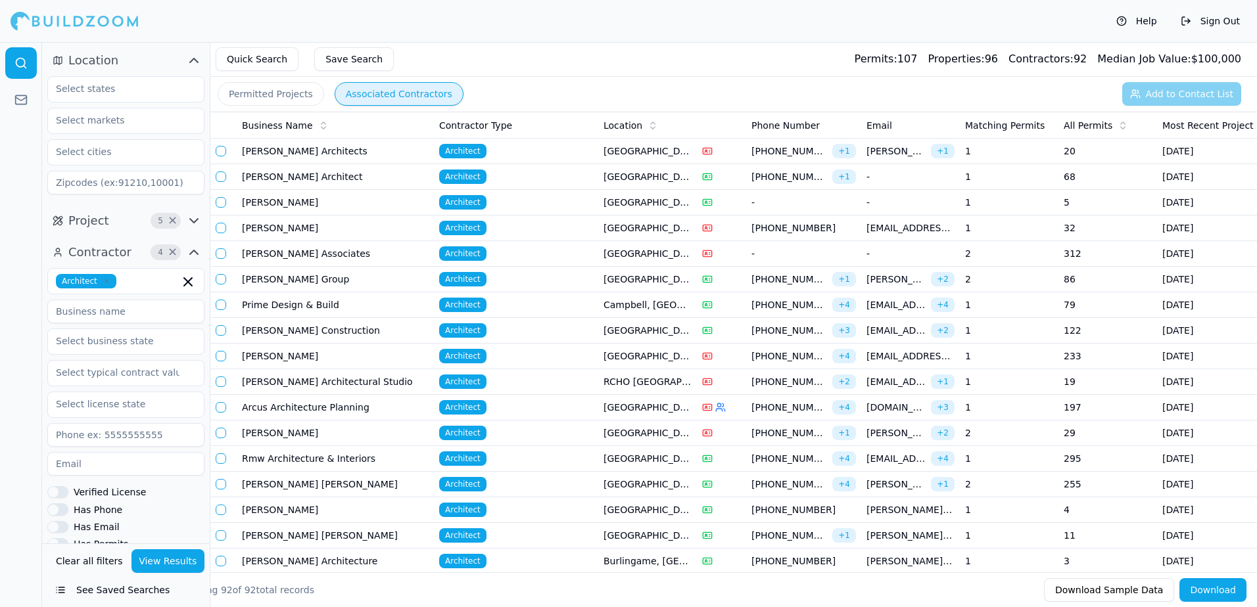
click at [657, 176] on td "[GEOGRAPHIC_DATA], [GEOGRAPHIC_DATA]" at bounding box center [647, 177] width 99 height 26
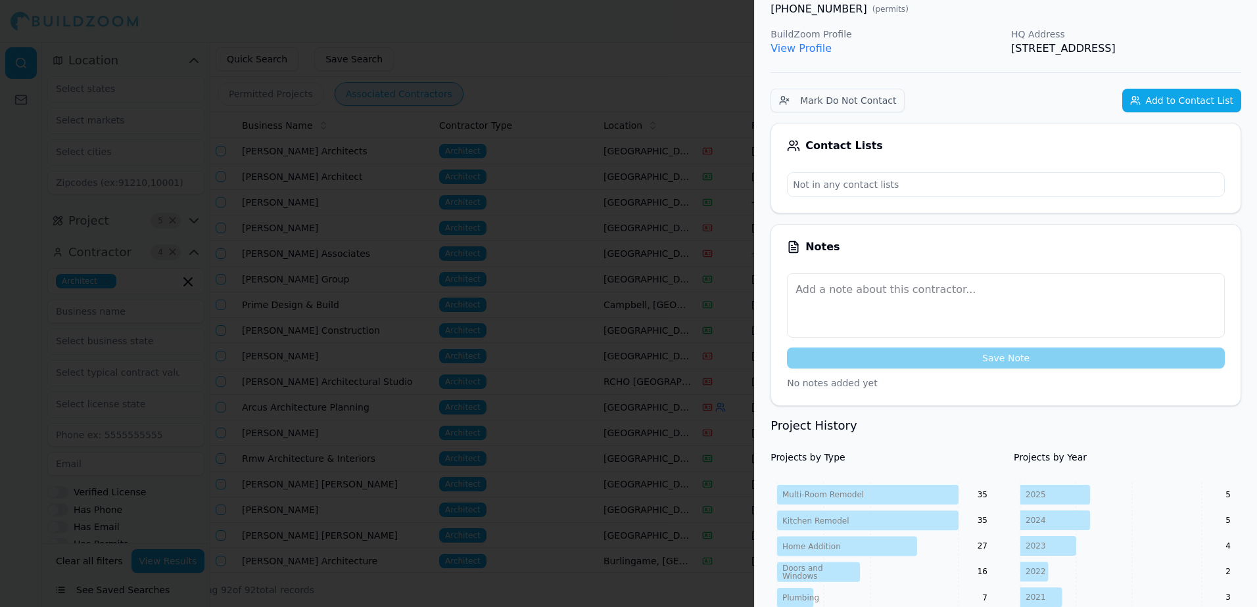
scroll to position [131, 0]
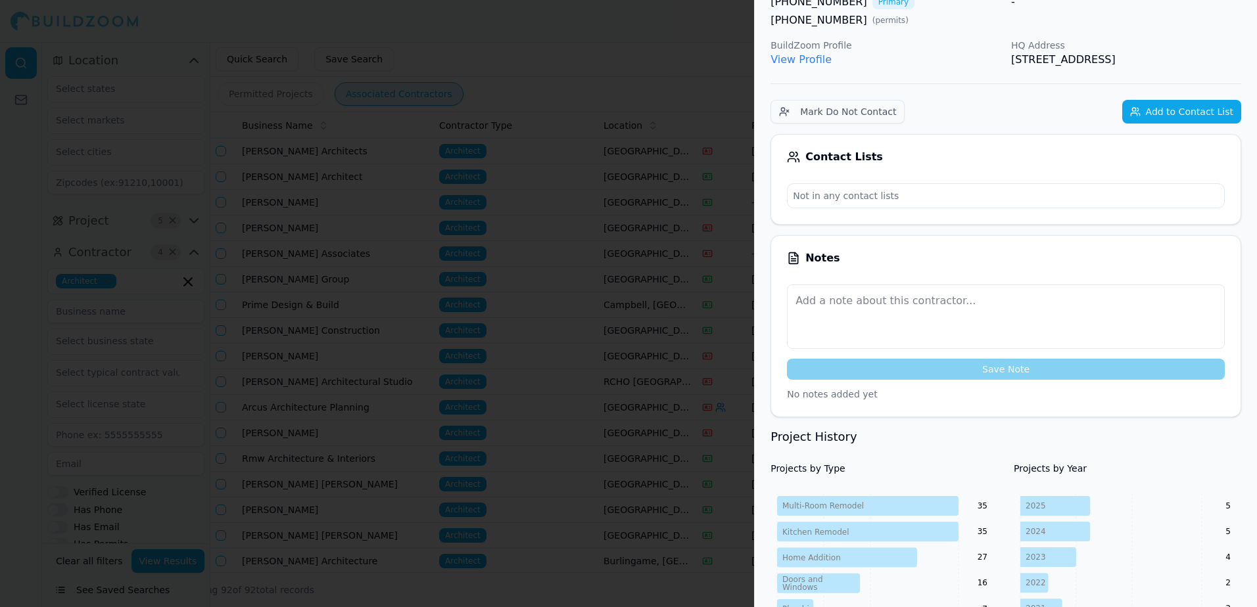
click at [1175, 114] on button "Add to Contact List" at bounding box center [1181, 112] width 119 height 24
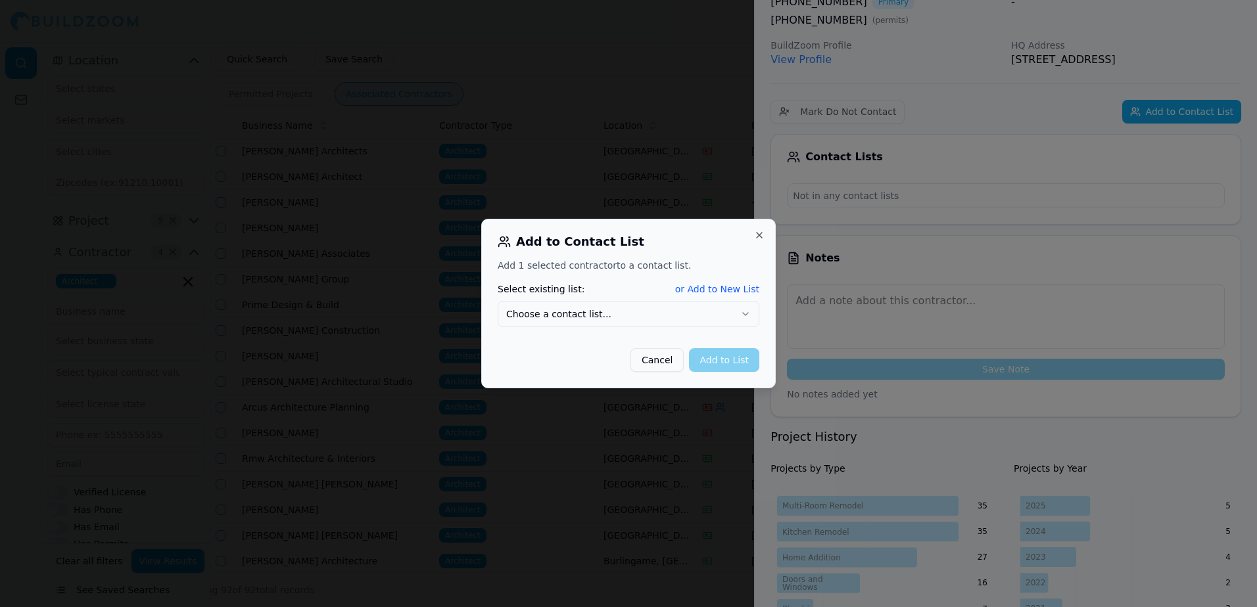
click at [1014, 103] on div at bounding box center [628, 303] width 1257 height 607
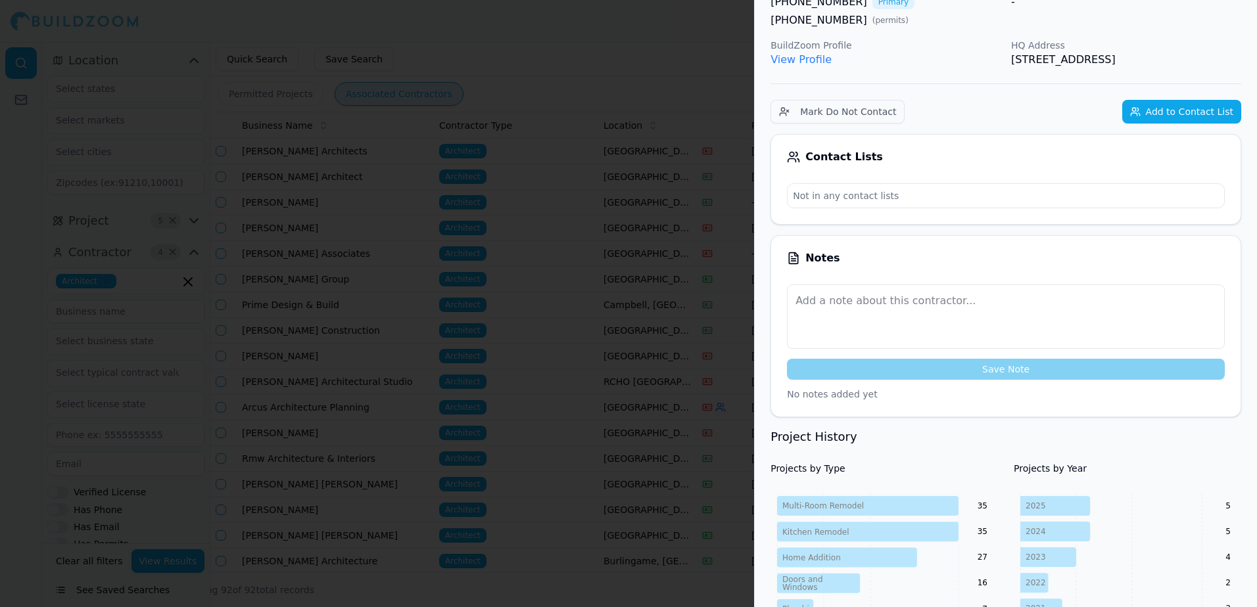
click at [807, 64] on link "View Profile" at bounding box center [800, 59] width 61 height 12
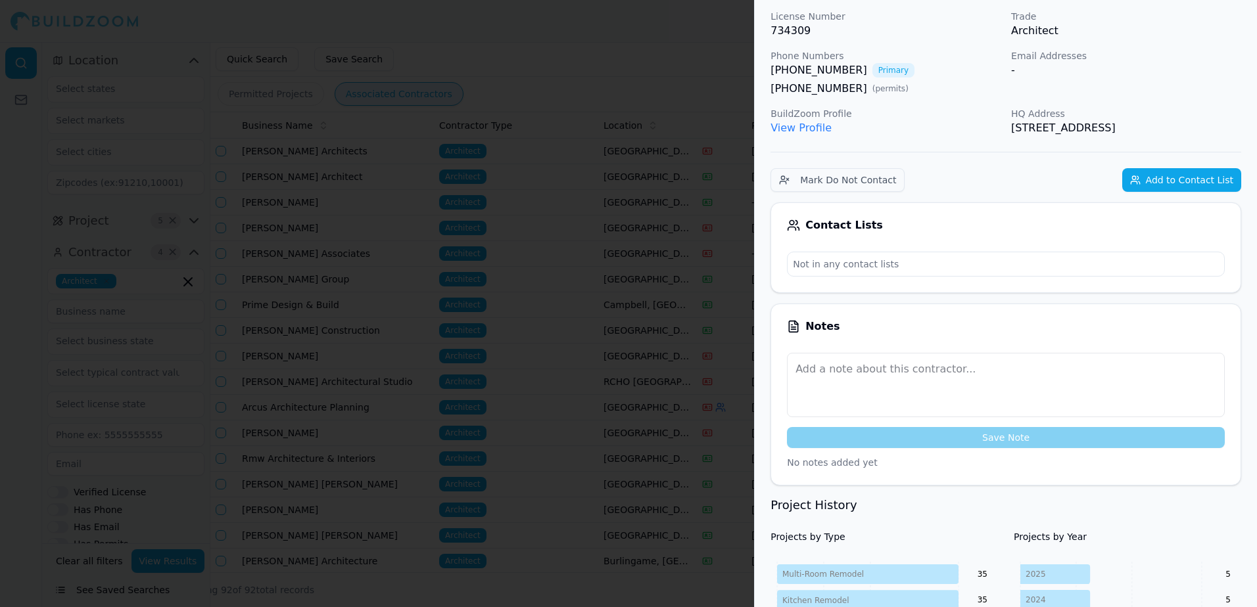
scroll to position [0, 0]
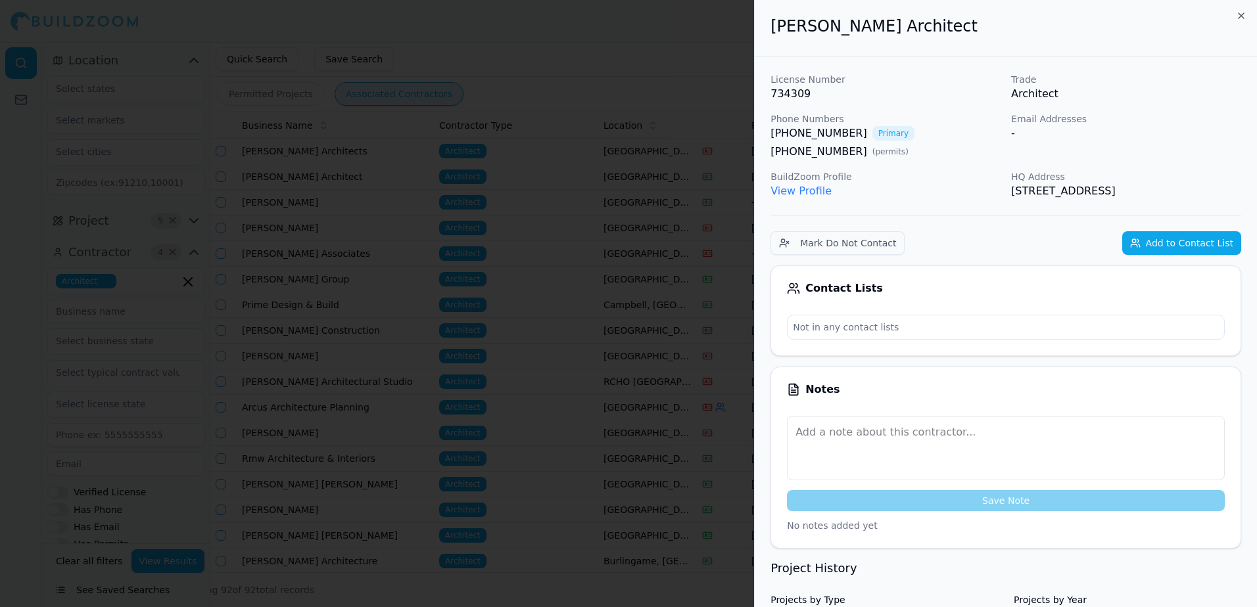
click at [801, 194] on link "View Profile" at bounding box center [800, 191] width 61 height 12
click at [673, 45] on div at bounding box center [628, 303] width 1257 height 607
